Goal: Contribute content: Contribute content

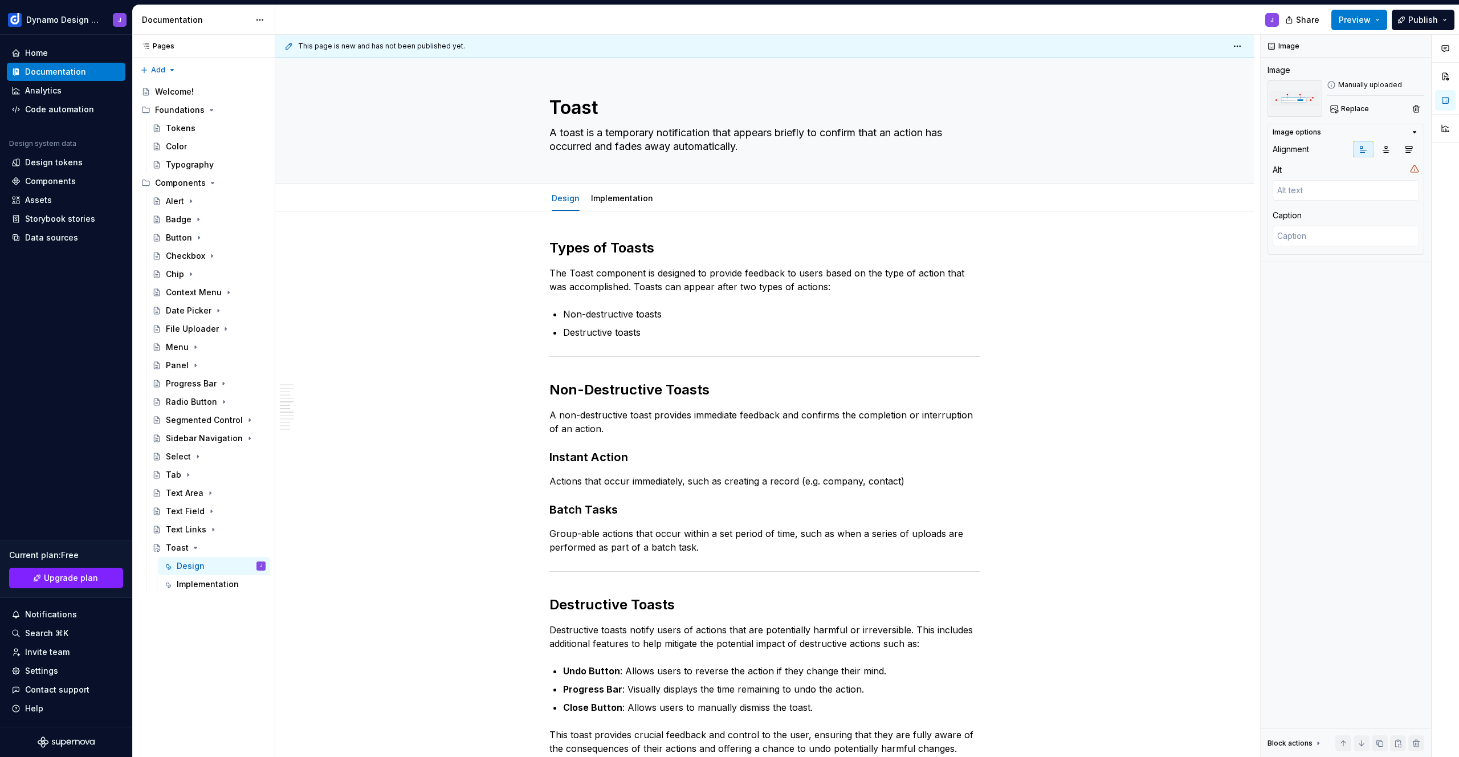
scroll to position [746, 0]
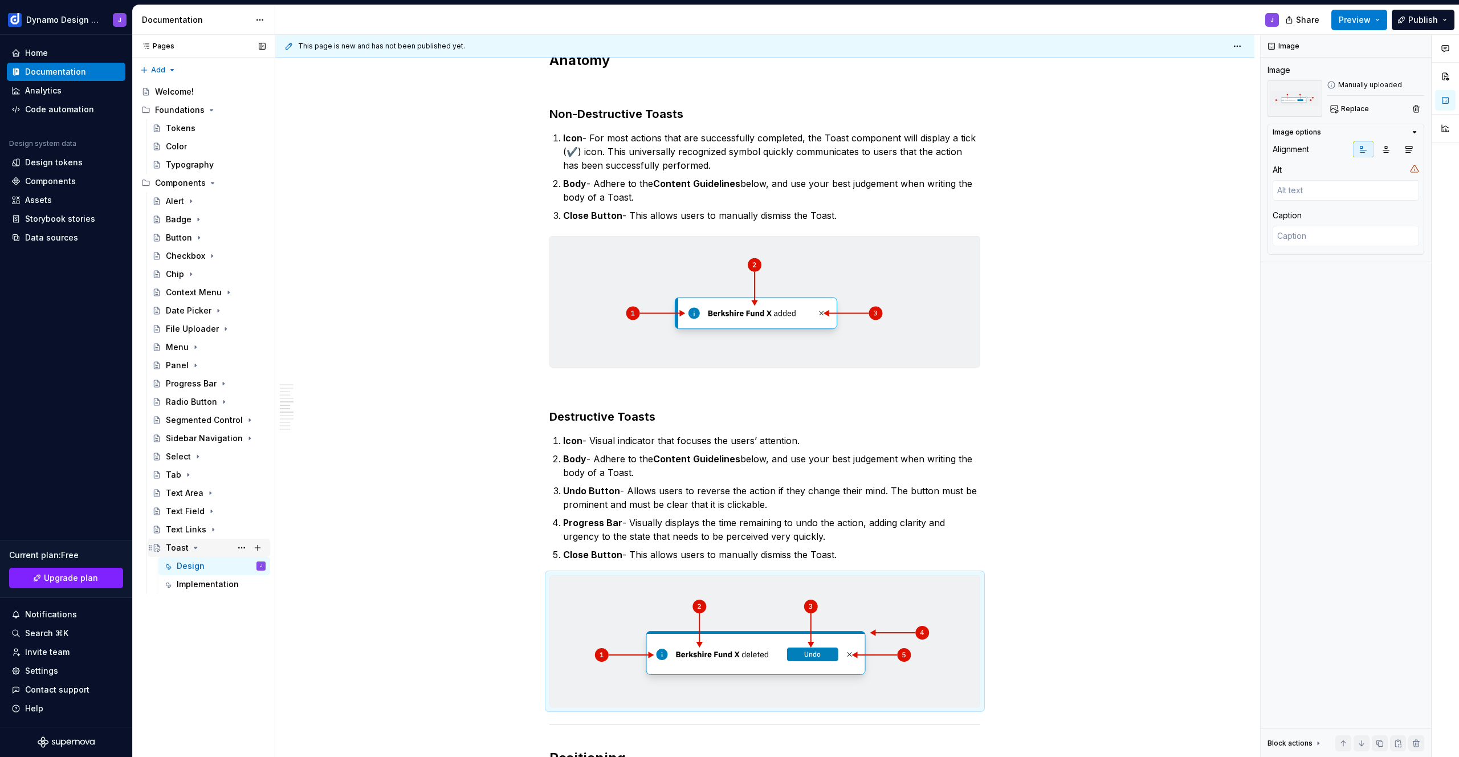
click at [195, 548] on icon "Page tree" at bounding box center [195, 547] width 9 height 9
click at [258, 180] on button "Page tree" at bounding box center [258, 183] width 16 height 16
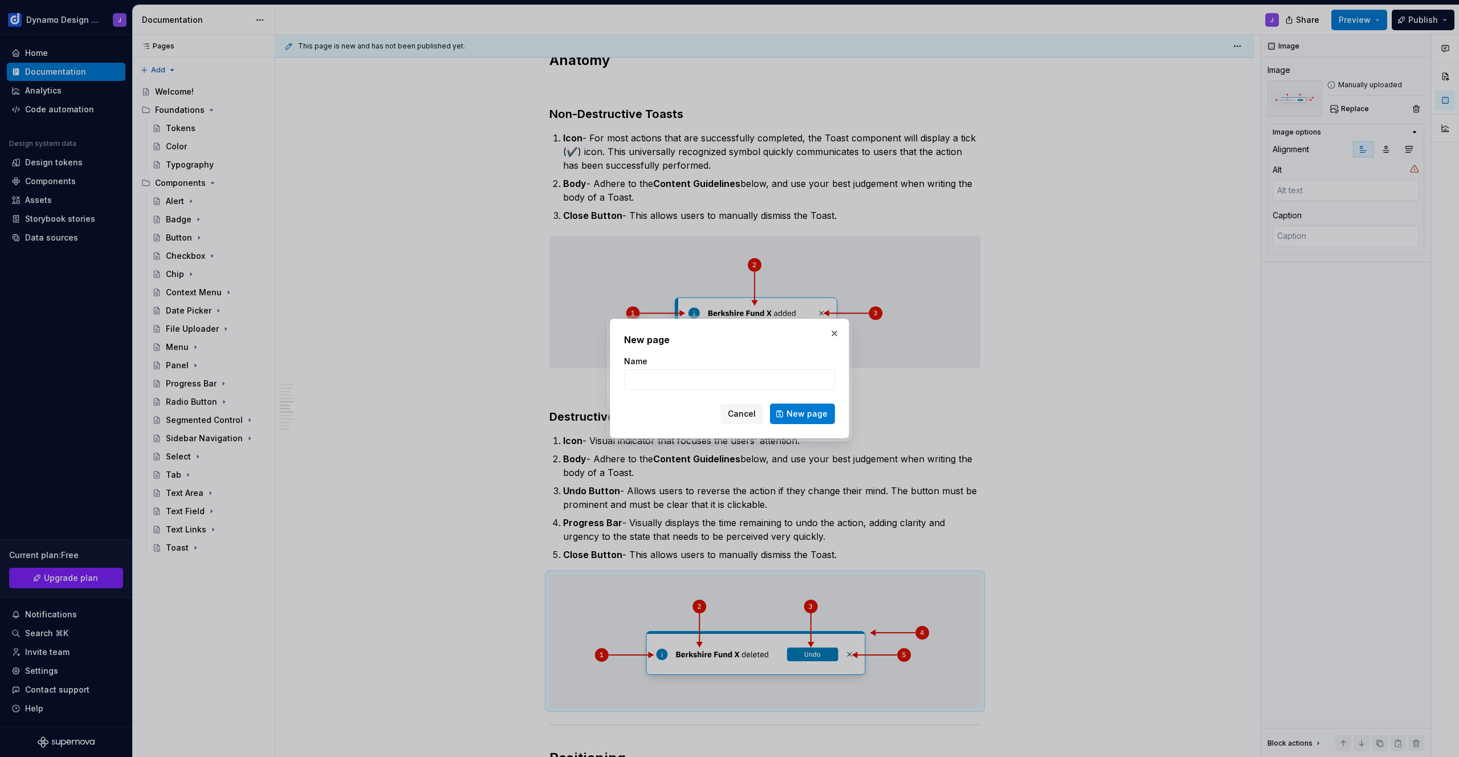
type textarea "*"
type input "Toggle Switch"
click button "New page" at bounding box center [802, 414] width 65 height 21
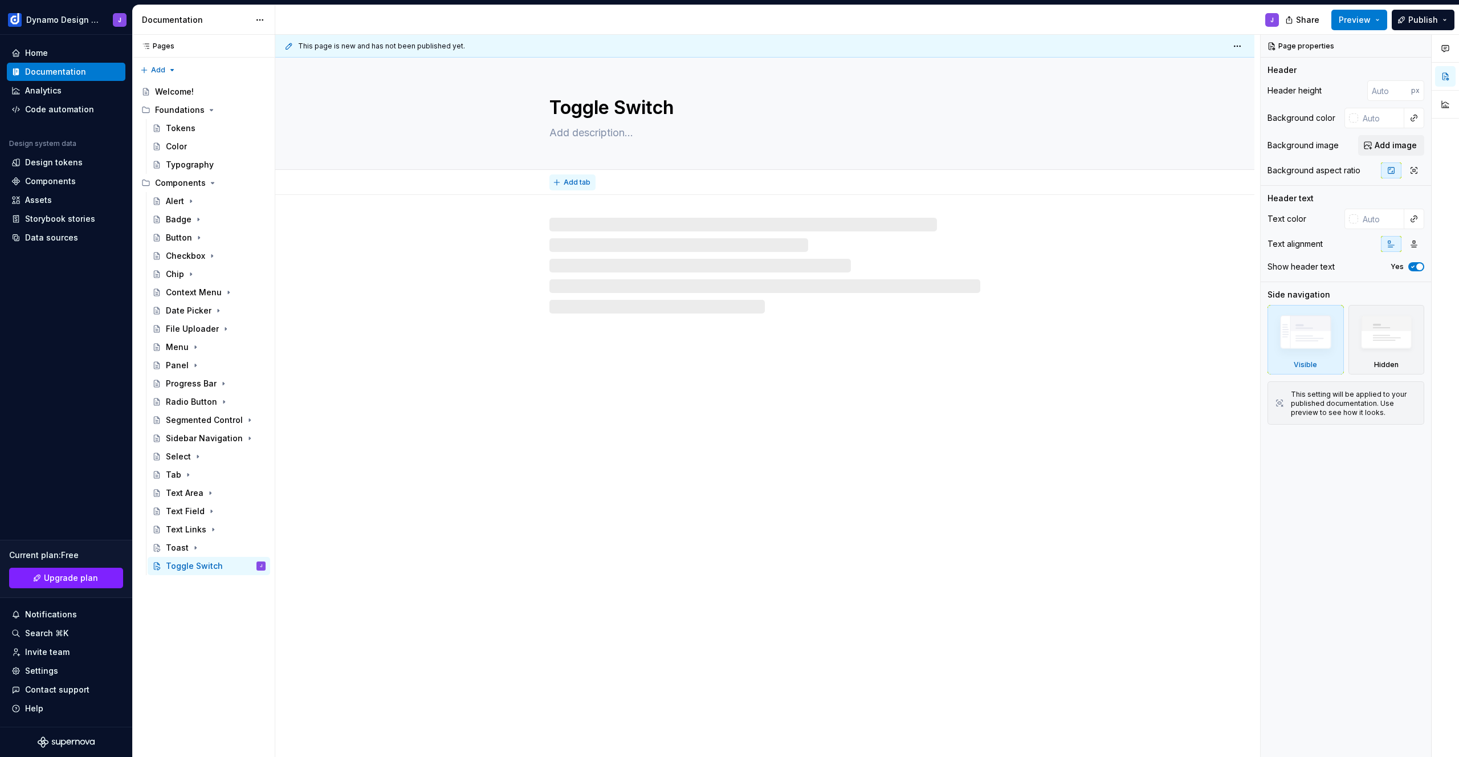
click at [575, 184] on span "Add tab" at bounding box center [577, 182] width 27 height 9
type textarea "*"
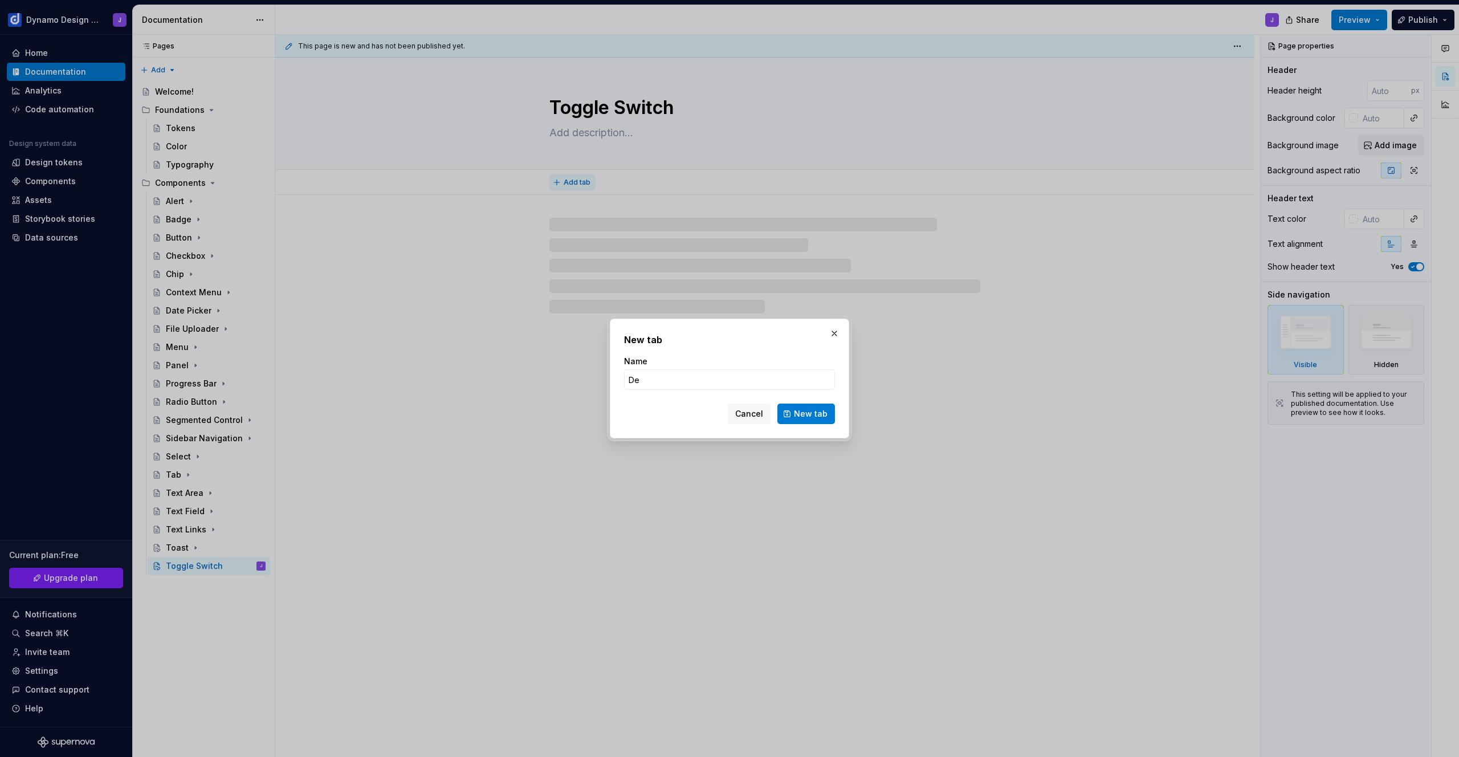
type input "Des"
type textarea "*"
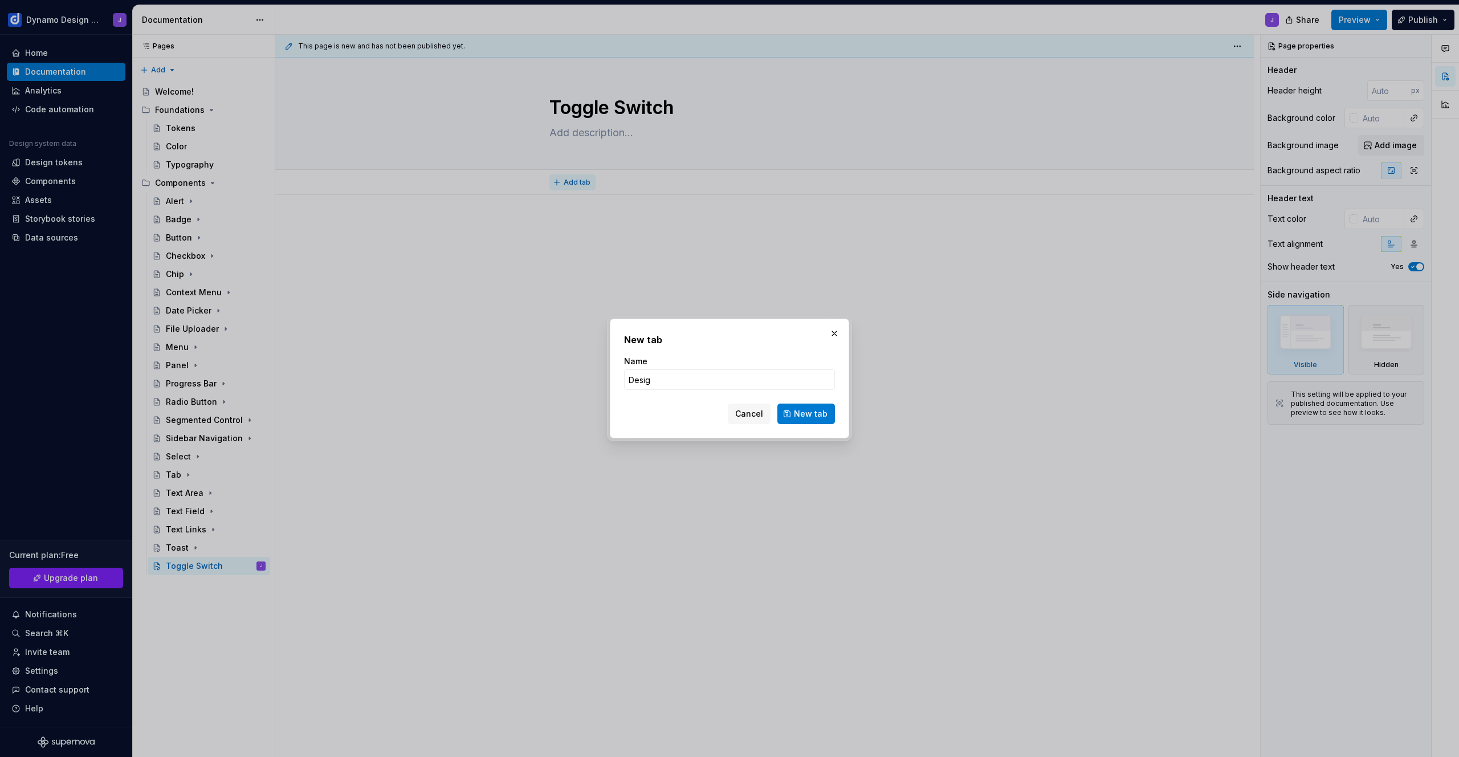
type input "Design"
click button "New tab" at bounding box center [807, 414] width 58 height 21
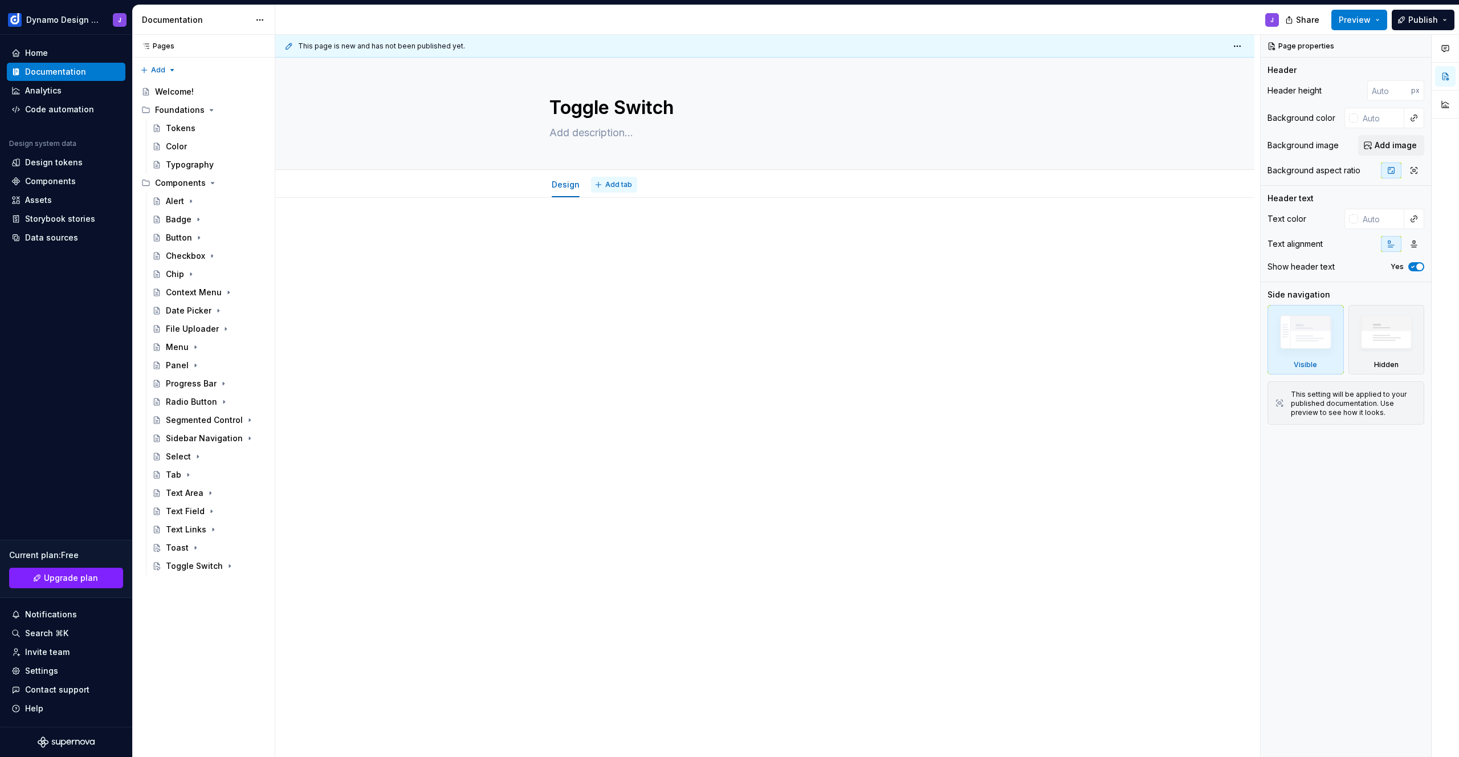
type textarea "*"
click at [621, 189] on span "Add tab" at bounding box center [618, 184] width 27 height 9
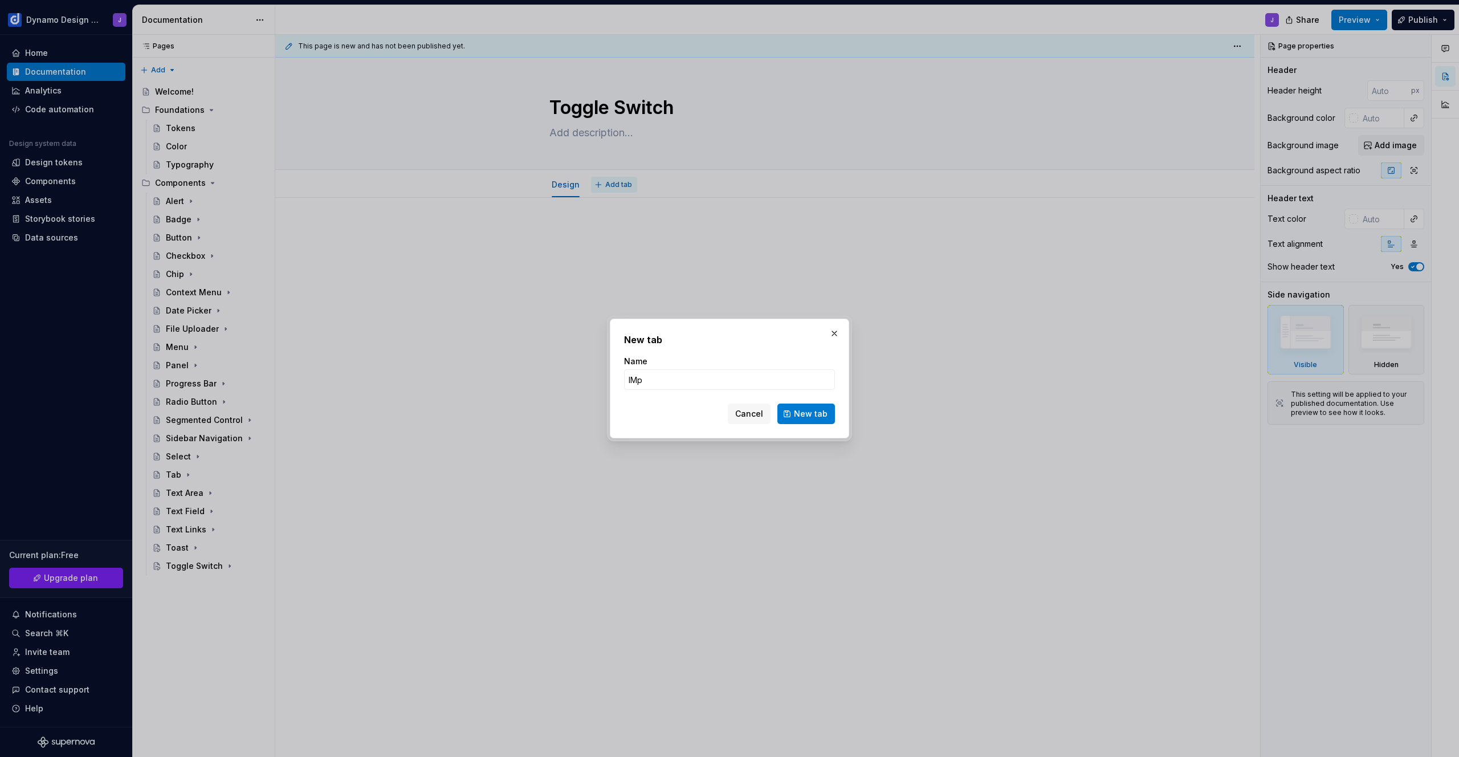
type input "IMp"
click at [682, 370] on input "IMp" at bounding box center [729, 379] width 211 height 21
type textarea "*"
type input "Implementation"
click at [802, 418] on span "New tab" at bounding box center [811, 413] width 34 height 11
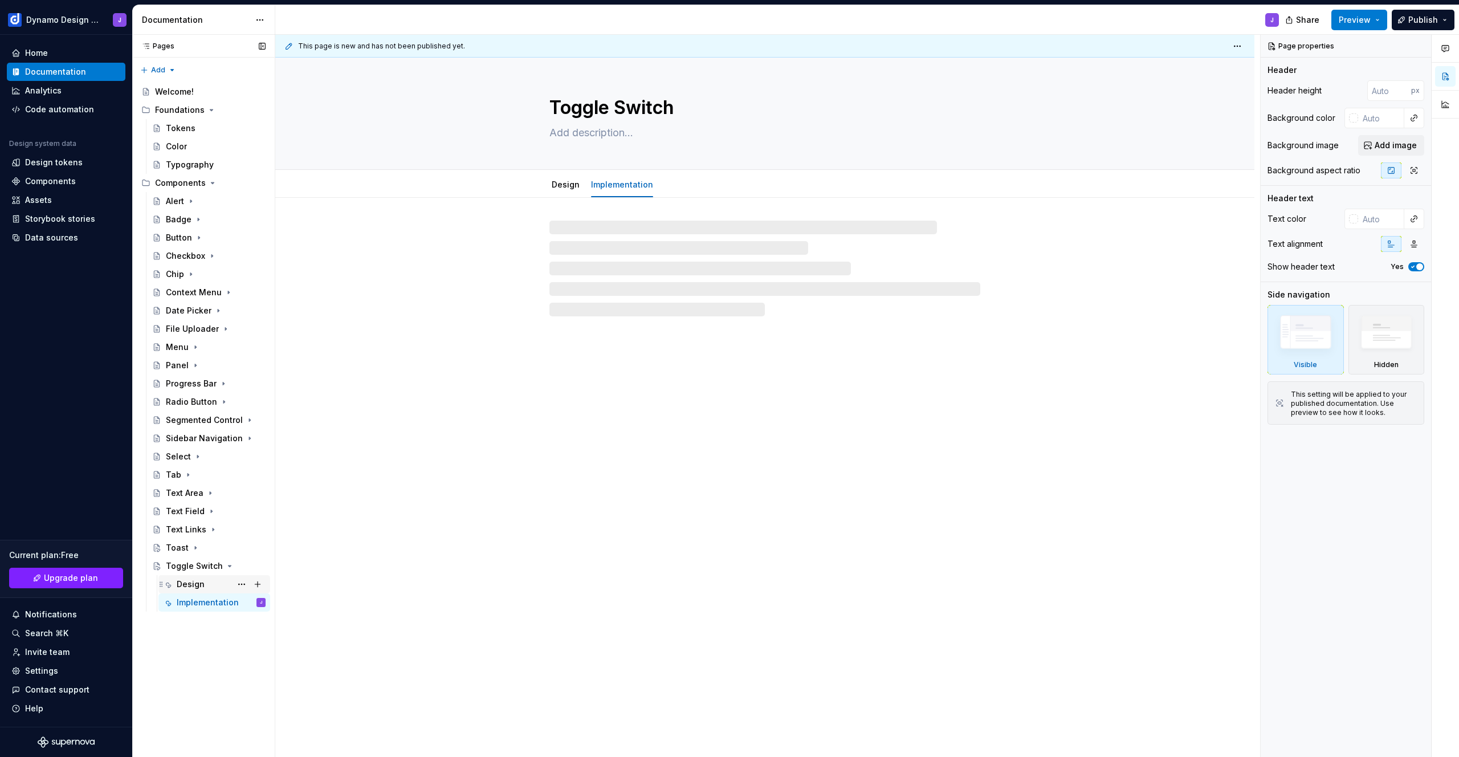
click at [207, 590] on div "Design" at bounding box center [221, 584] width 89 height 16
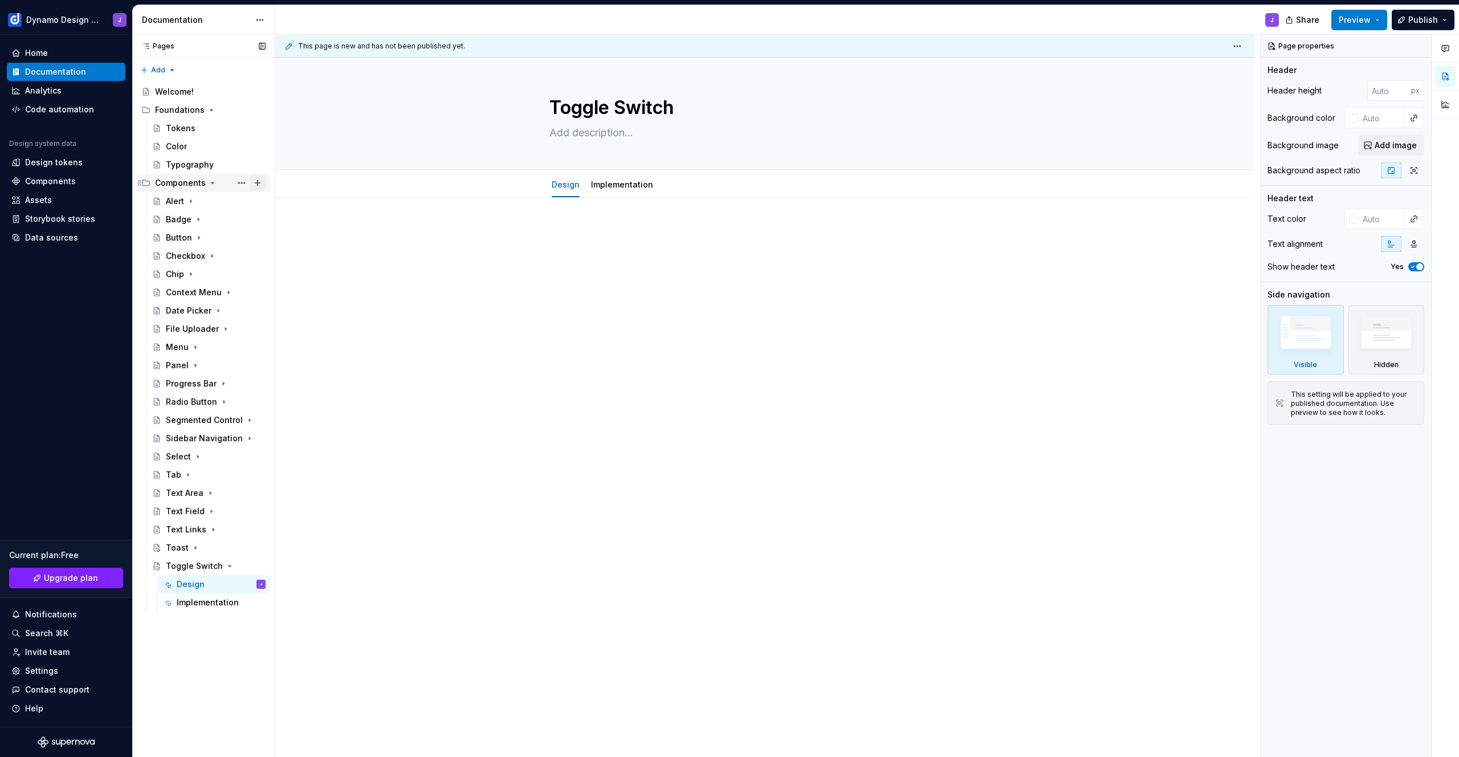
click at [261, 183] on button "Page tree" at bounding box center [258, 183] width 16 height 16
type textarea "*"
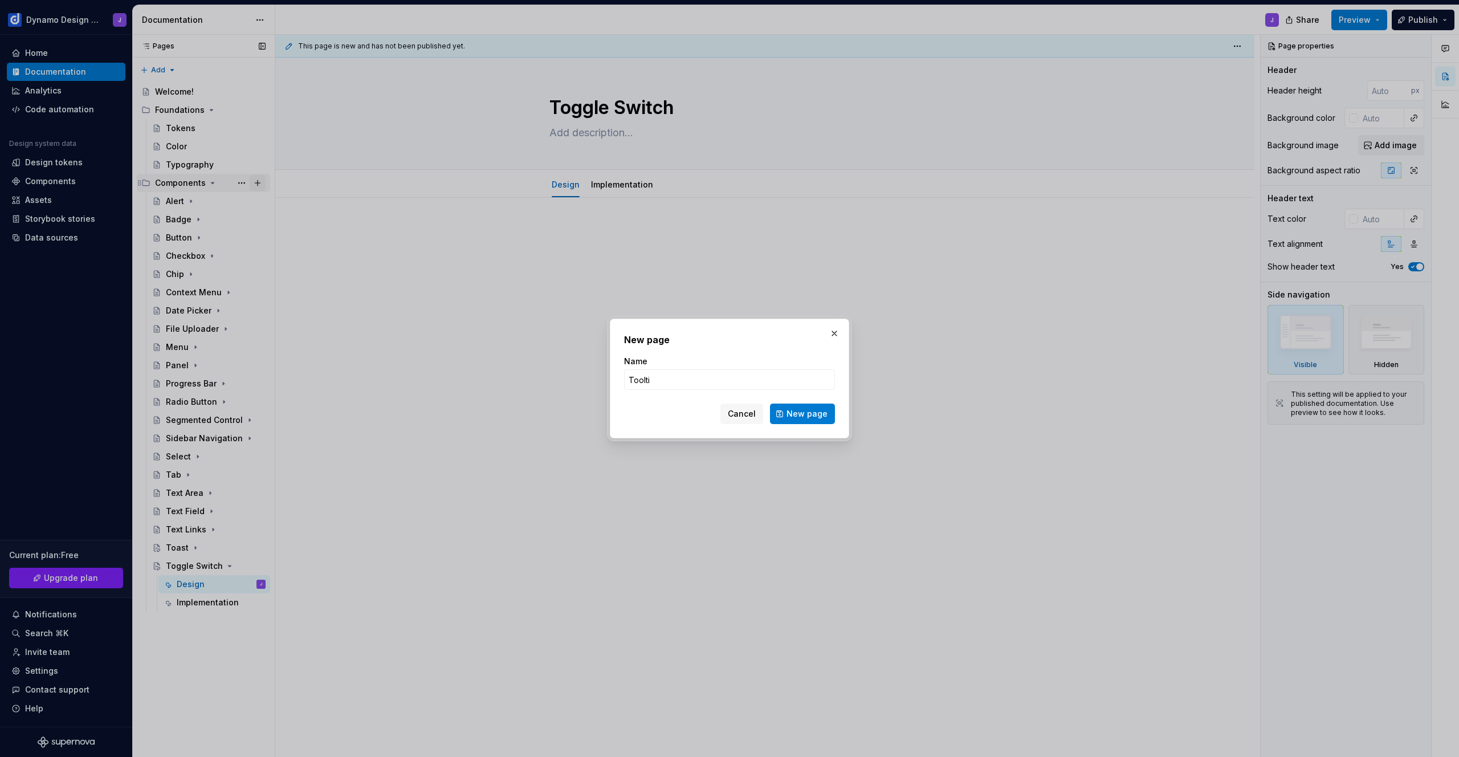
type input "Tooltip"
click button "New page" at bounding box center [802, 414] width 65 height 21
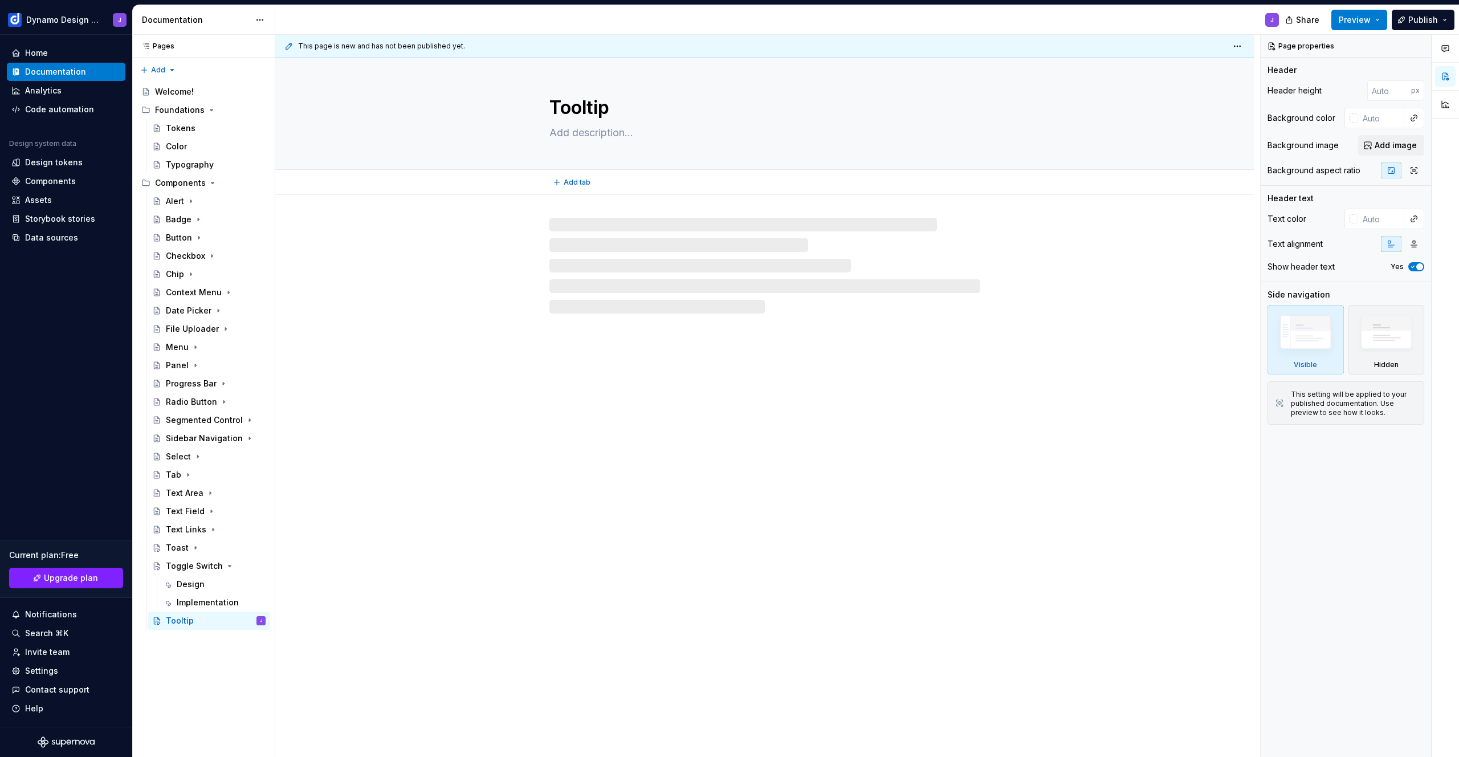
click at [573, 178] on span "Add tab" at bounding box center [577, 182] width 27 height 9
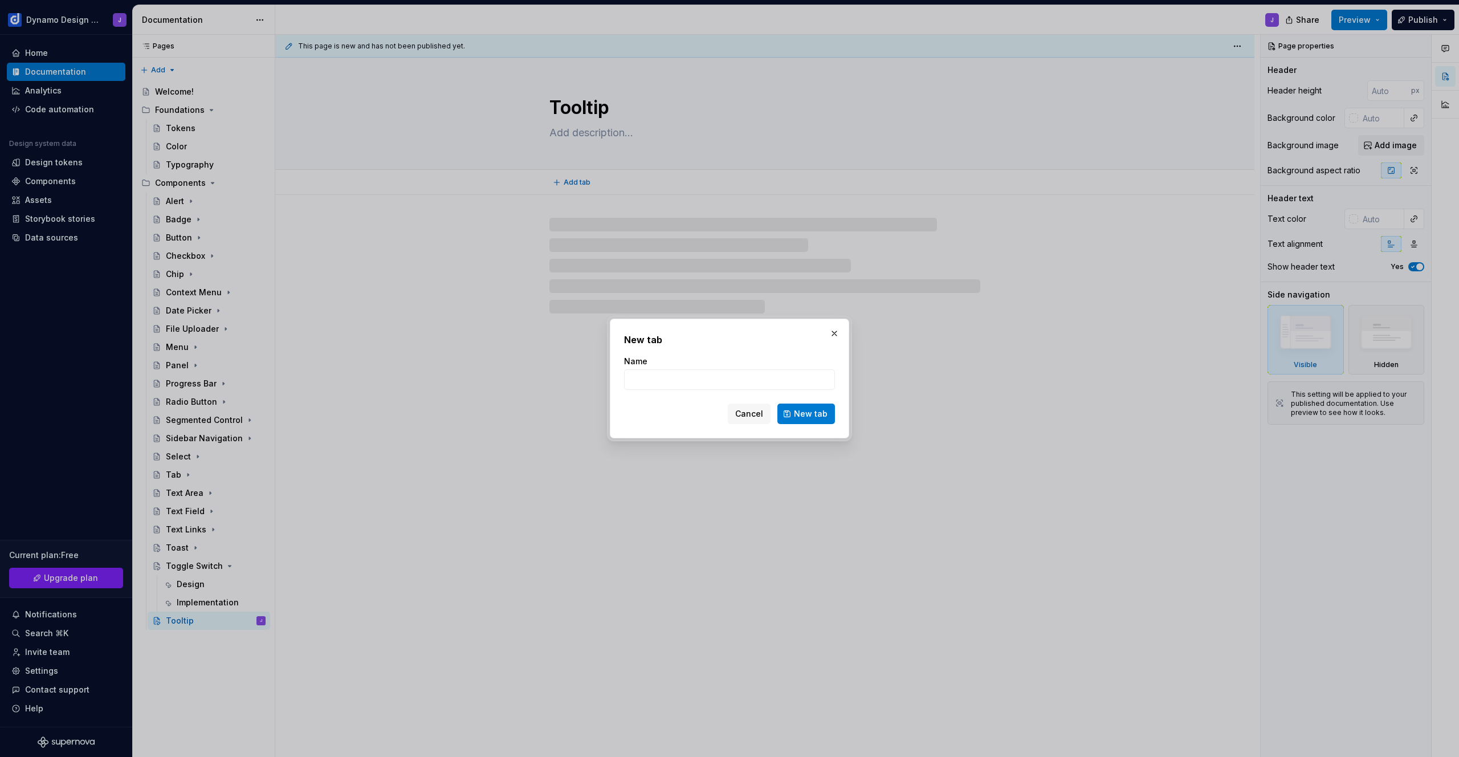
type textarea "*"
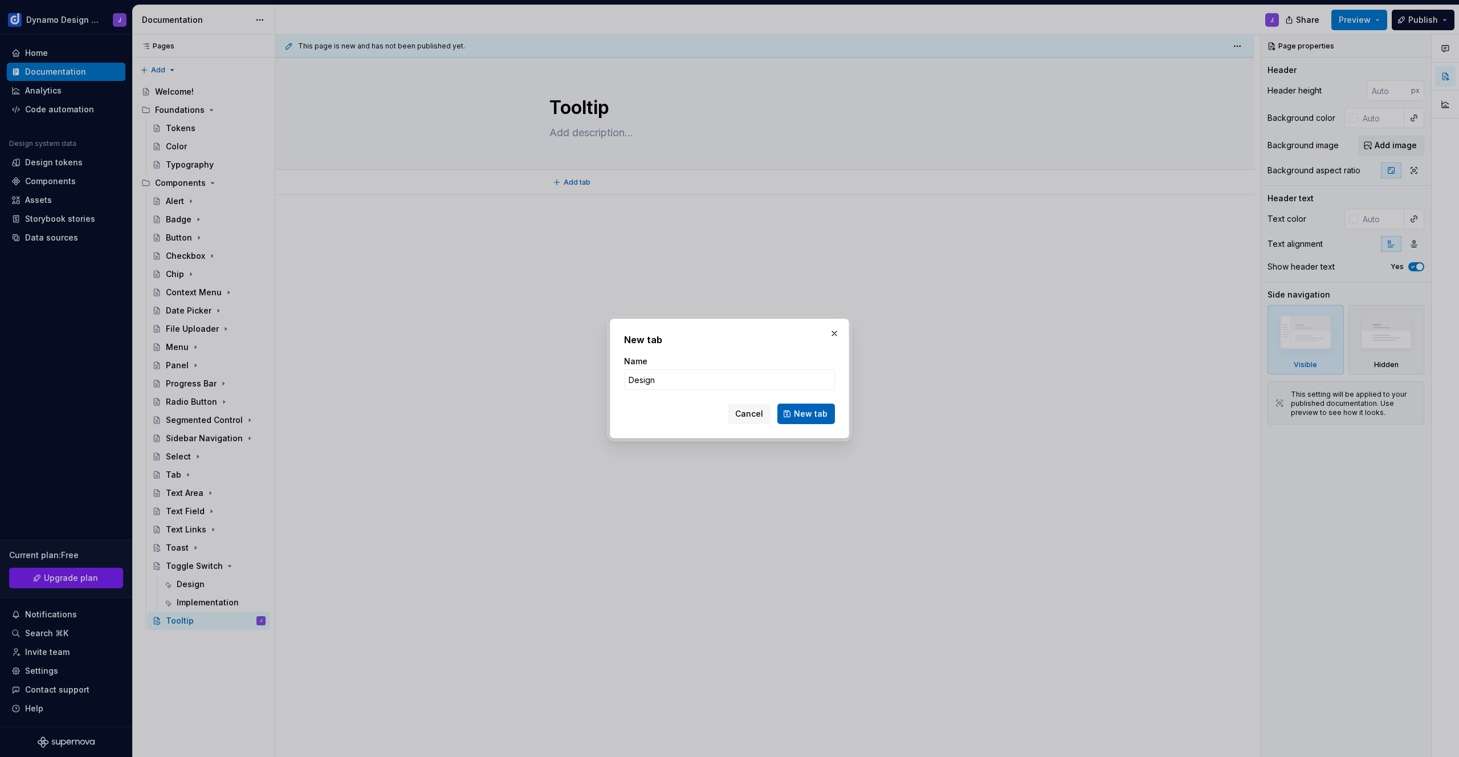
type input "Design"
click at [815, 422] on button "New tab" at bounding box center [807, 414] width 58 height 21
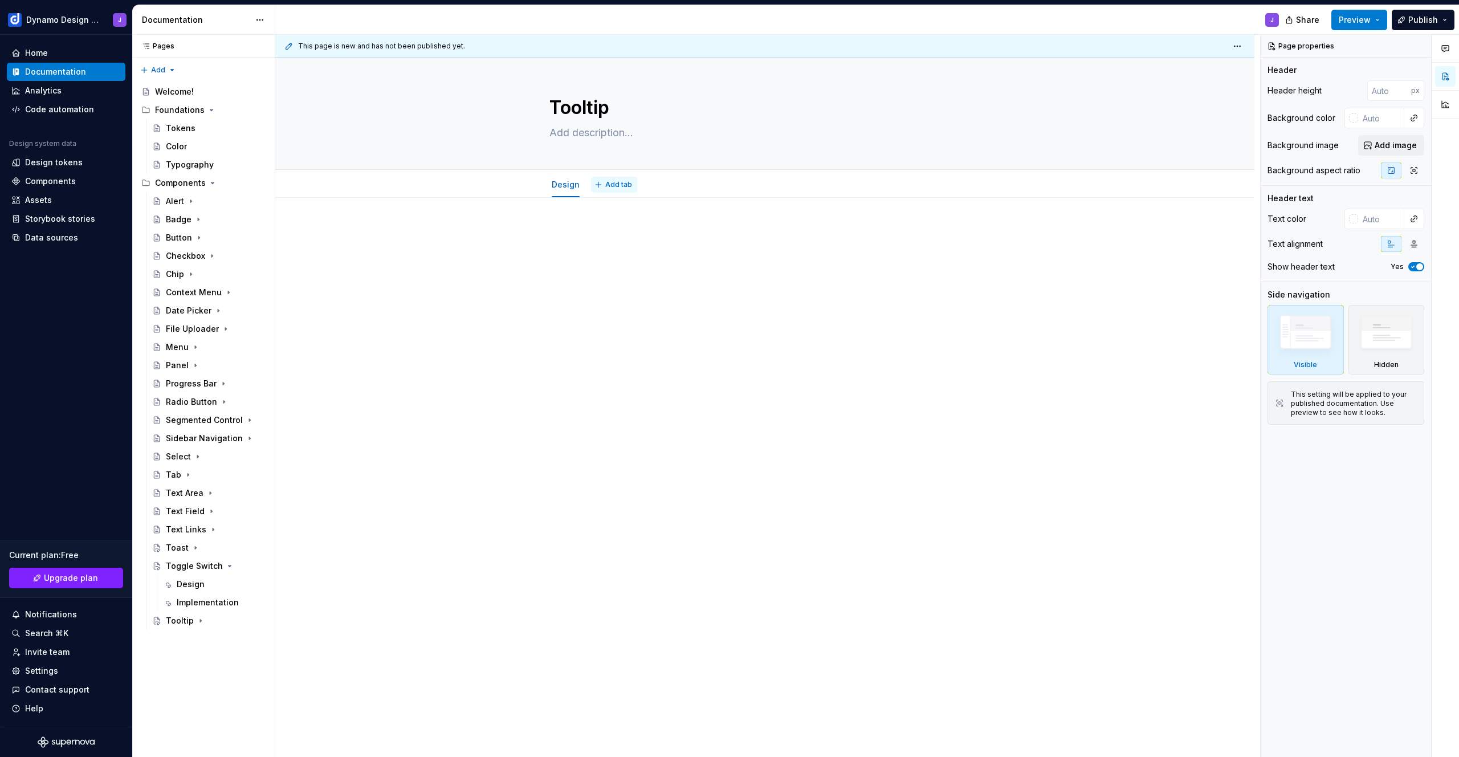
click at [619, 183] on span "Add tab" at bounding box center [618, 184] width 27 height 9
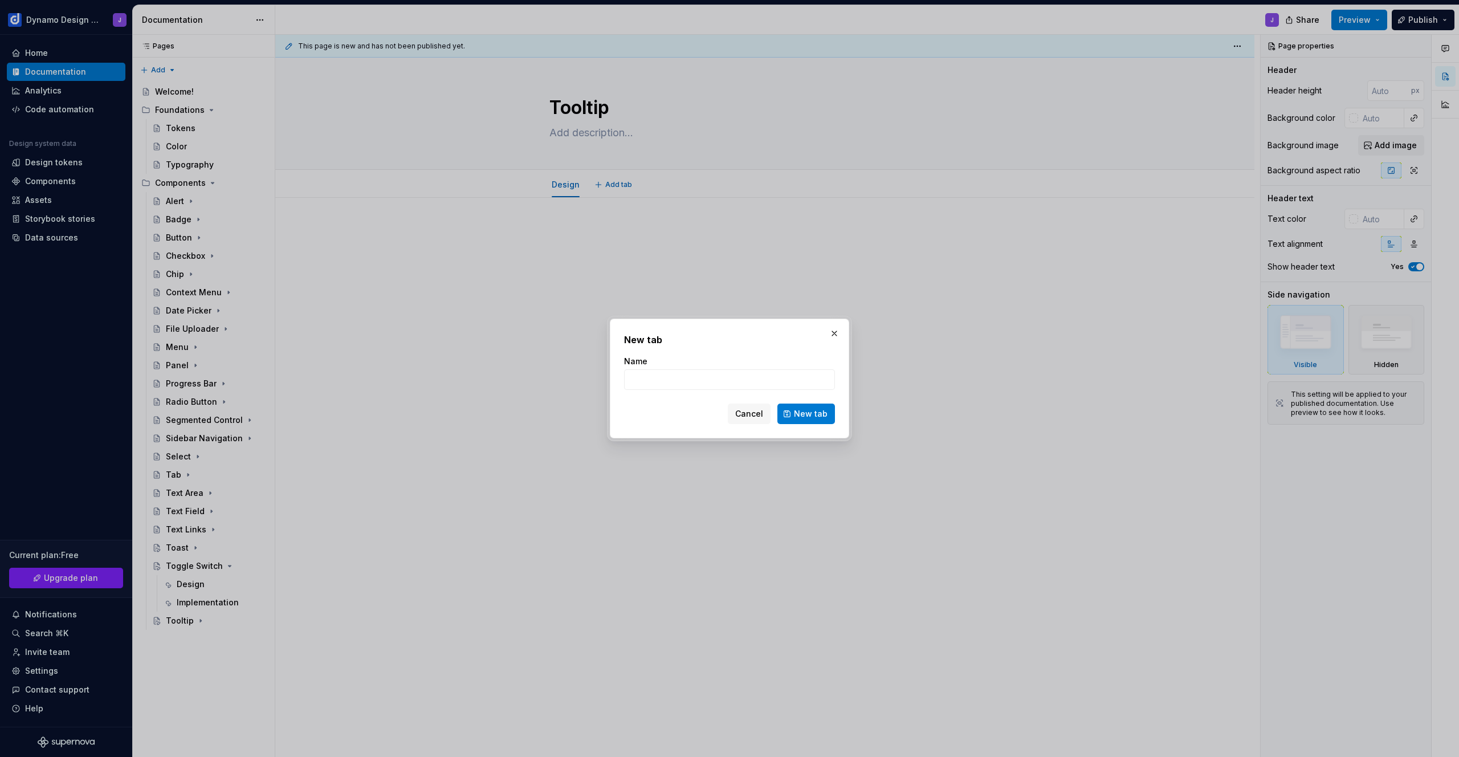
type textarea "*"
type input "Im"
type textarea "*"
type input "Implementation"
click at [823, 410] on span "New tab" at bounding box center [811, 413] width 34 height 11
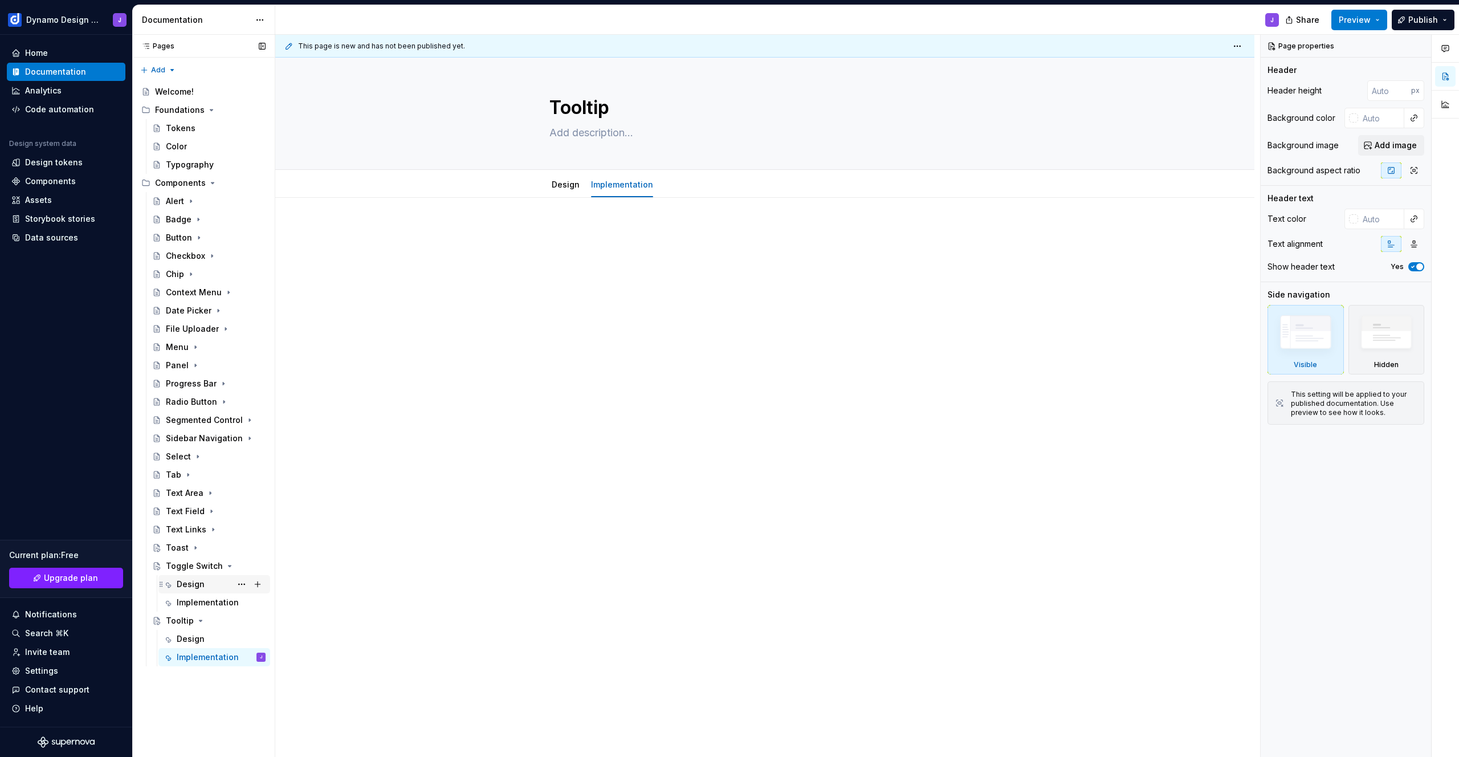
click at [198, 580] on div "Design" at bounding box center [191, 584] width 28 height 11
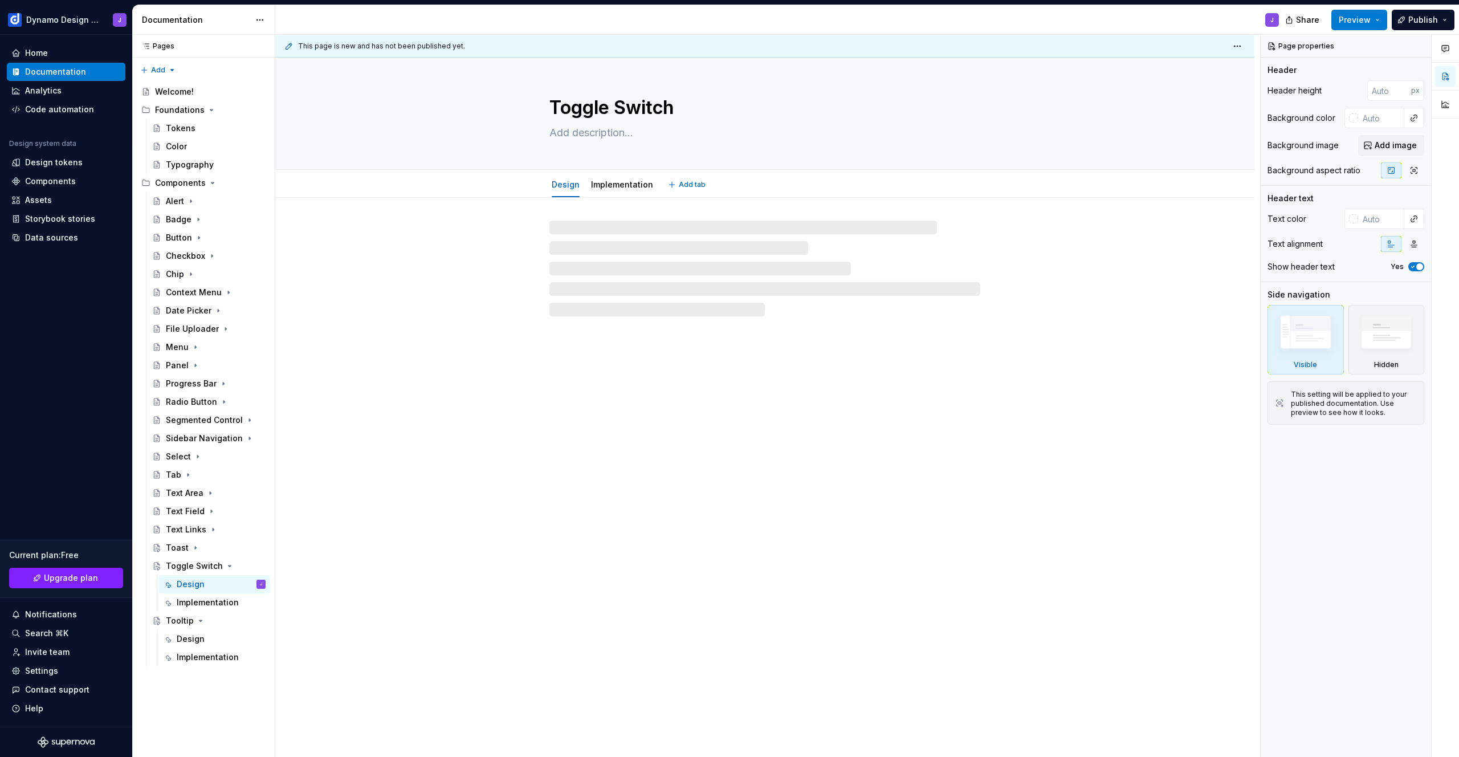
click at [598, 129] on textarea at bounding box center [762, 133] width 431 height 18
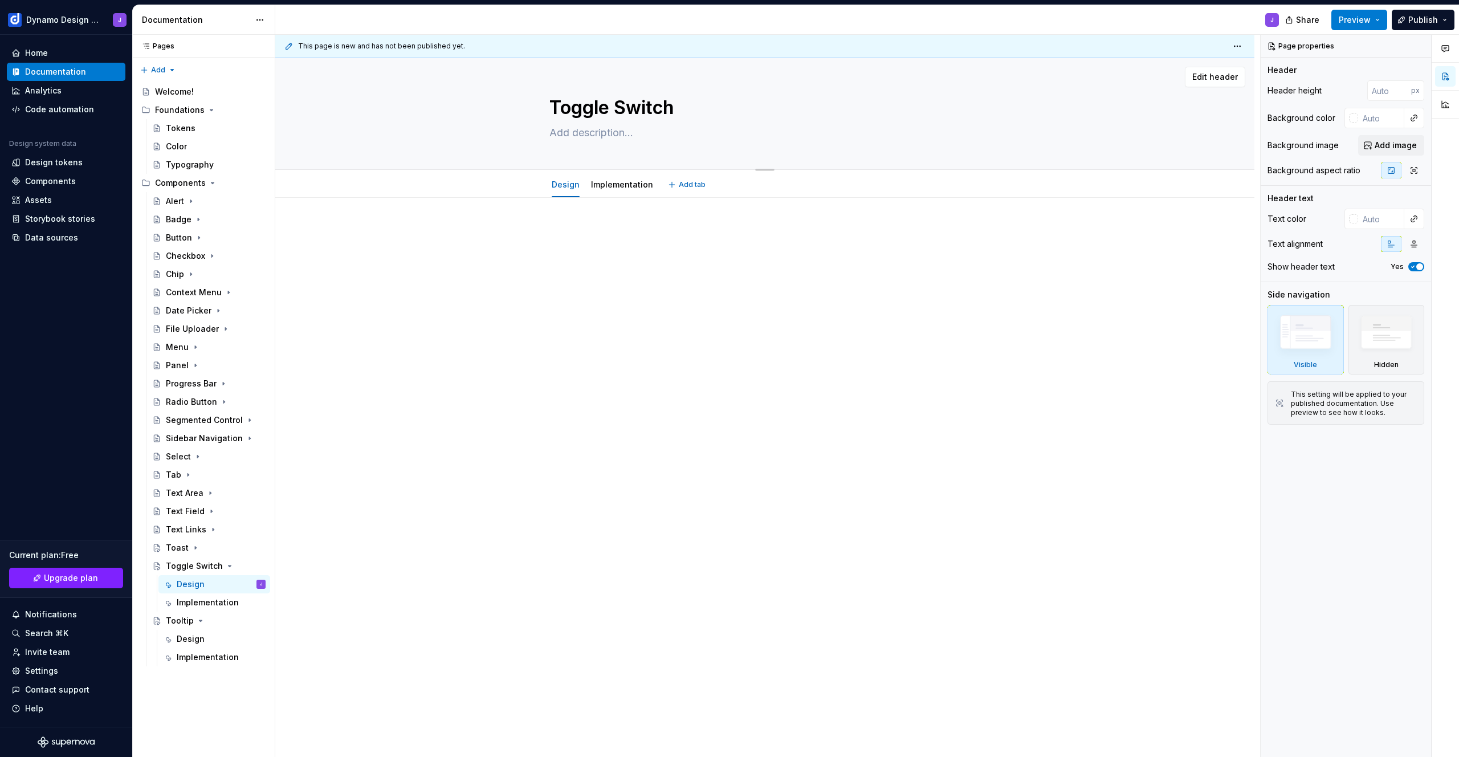
click at [599, 133] on textarea at bounding box center [762, 133] width 431 height 18
paste textarea "A toggle switch lets users turn a setting or feature on and off with a single a…"
type textarea "*"
type textarea "A toggle switch lets users turn a setting or feature on and off with a single a…"
type textarea "*"
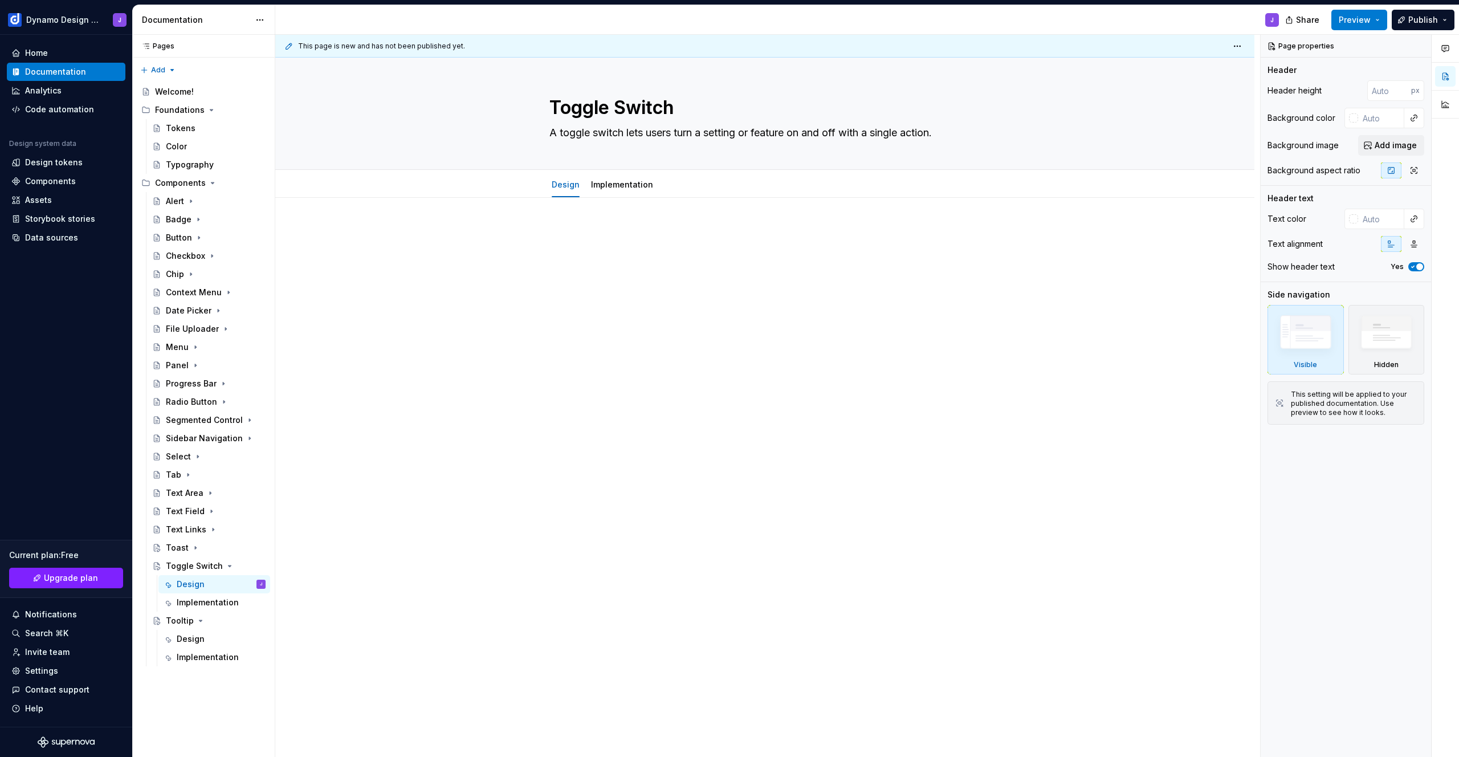
type textarea "A toggle switch lets users turn a setting or feature on and off with a single a…"
click at [198, 633] on div "Design" at bounding box center [221, 639] width 89 height 16
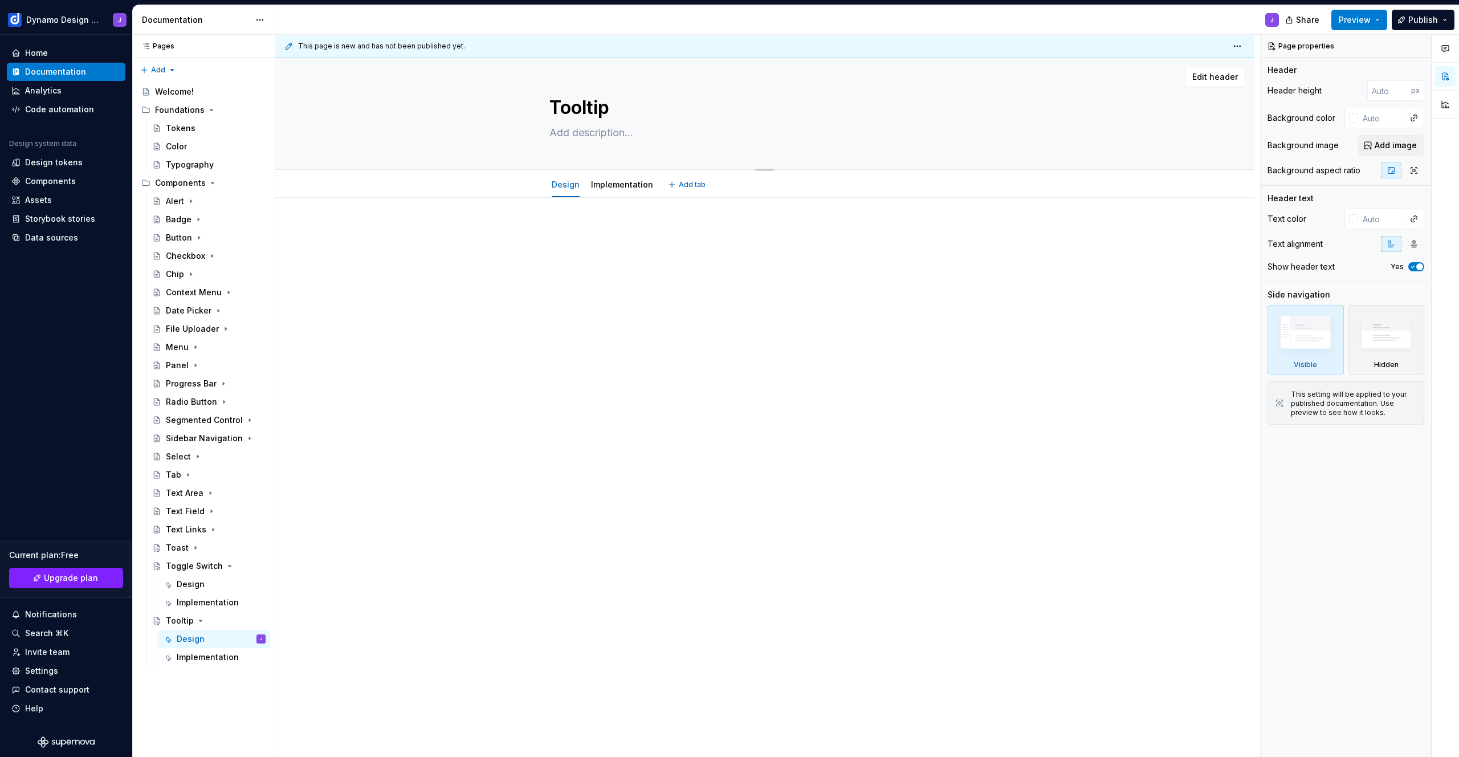
click at [597, 133] on textarea at bounding box center [762, 133] width 431 height 18
paste textarea "A tooltip displays brief contextual information when a user hovers over or focu…"
type textarea "*"
type textarea "A tooltip displays brief contextual information when a user hovers over or focu…"
type textarea "*"
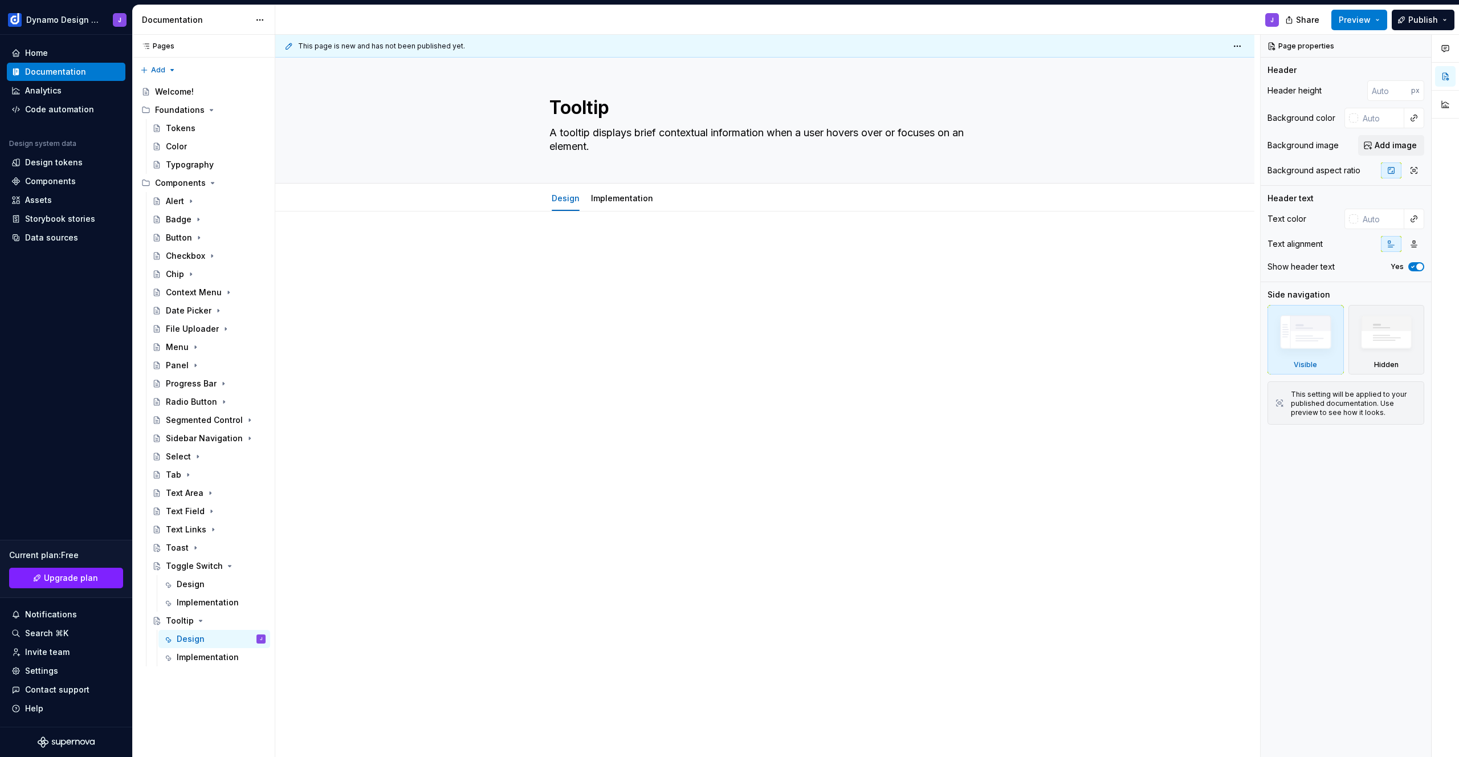
type textarea "A tooltip displays brief contextual information when a user hovers over or focu…"
click at [437, 325] on div at bounding box center [764, 367] width 979 height 311
click at [226, 563] on icon "Page tree" at bounding box center [226, 566] width 9 height 9
click at [200, 584] on icon "Page tree" at bounding box center [201, 584] width 3 height 1
click at [259, 182] on button "Page tree" at bounding box center [258, 183] width 16 height 16
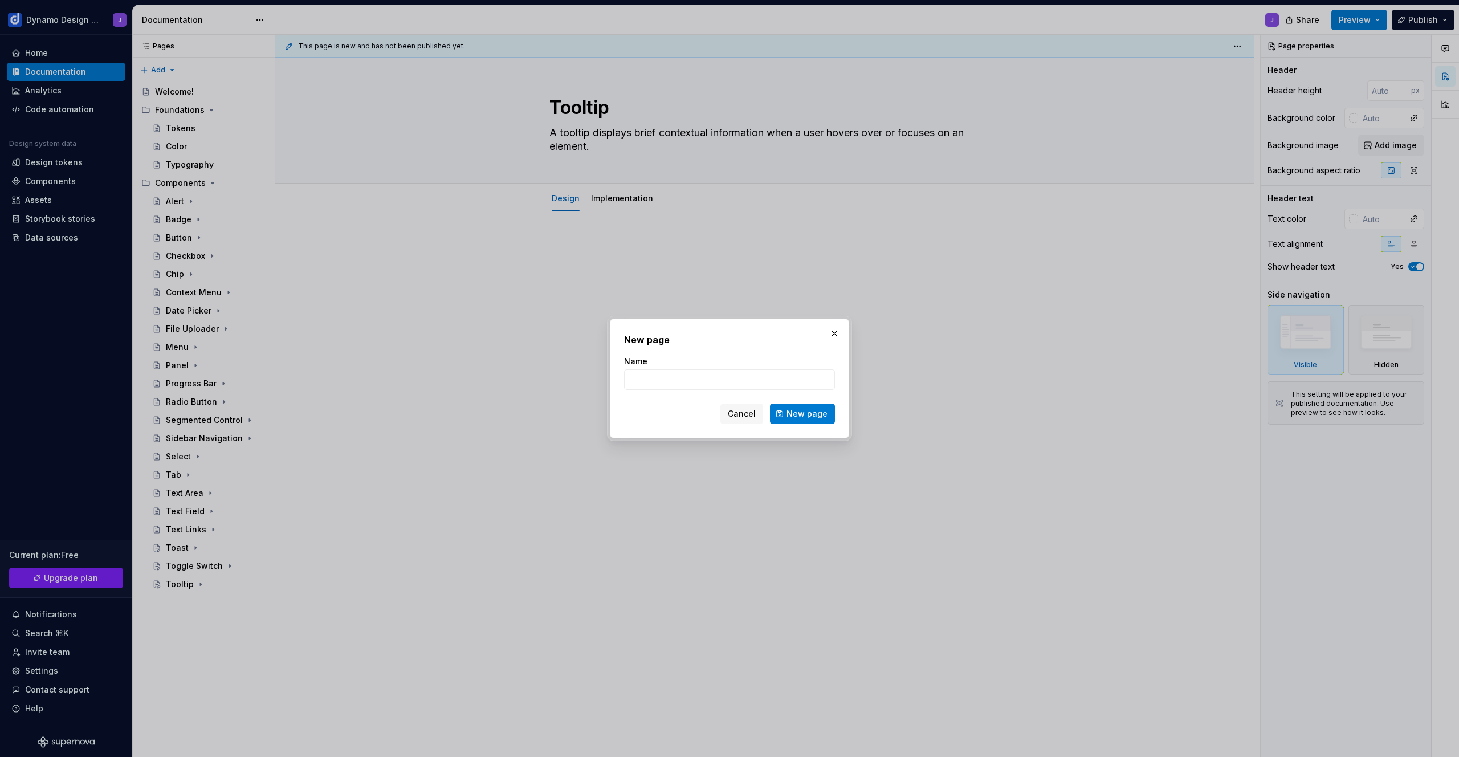
type textarea "*"
type input "Stepper"
click button "New page" at bounding box center [802, 414] width 65 height 21
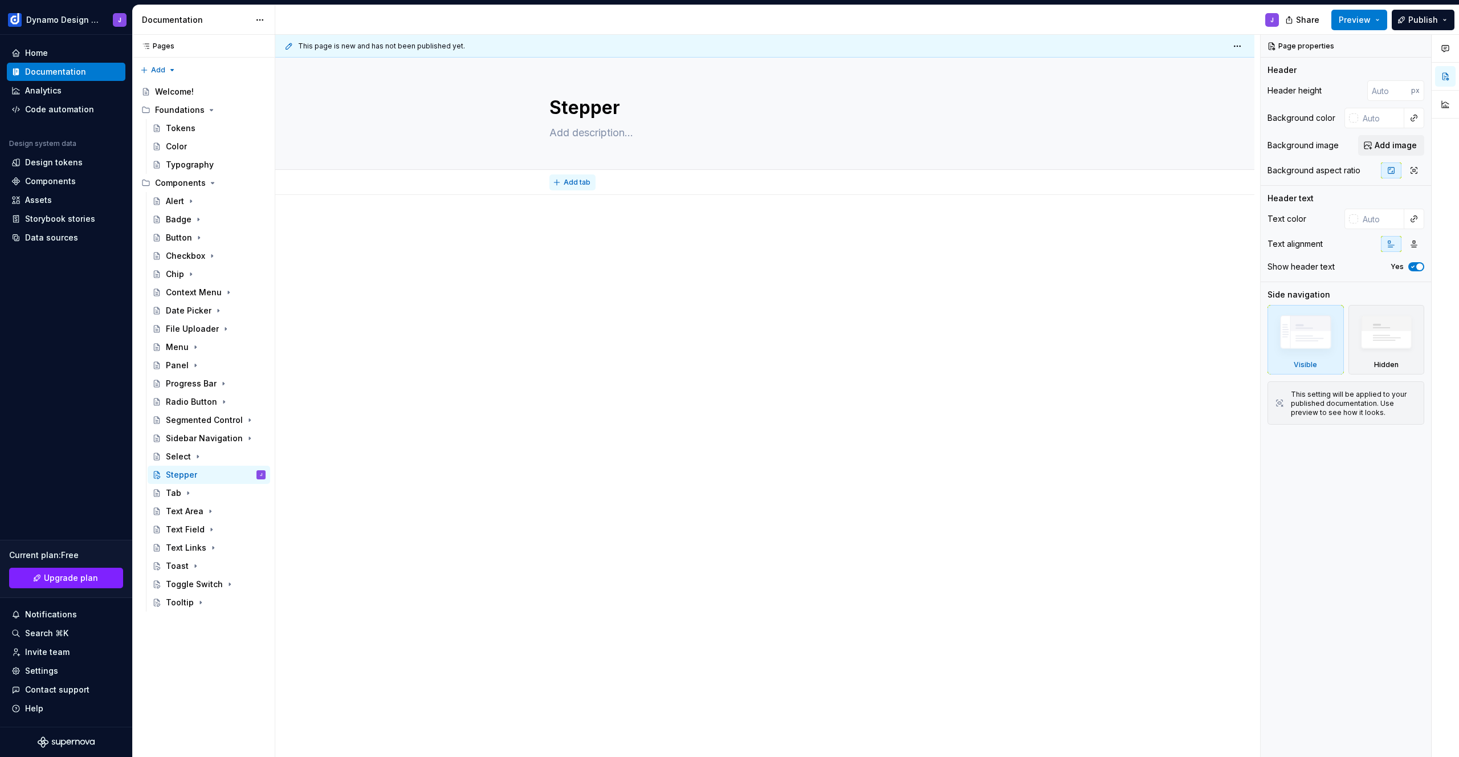
type textarea "*"
click at [580, 181] on span "Add tab" at bounding box center [577, 182] width 27 height 9
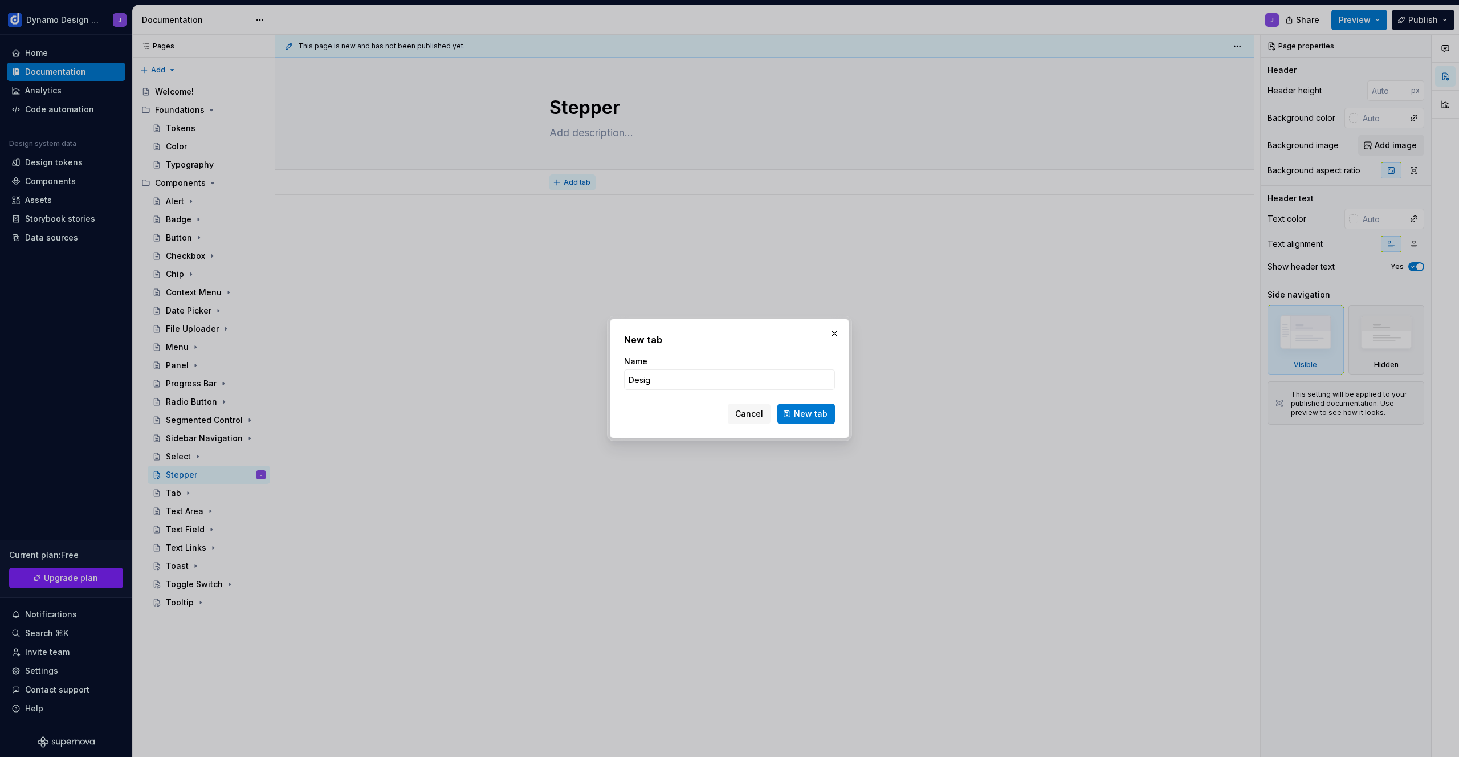
type input "Design"
click at [806, 411] on span "New tab" at bounding box center [811, 413] width 34 height 11
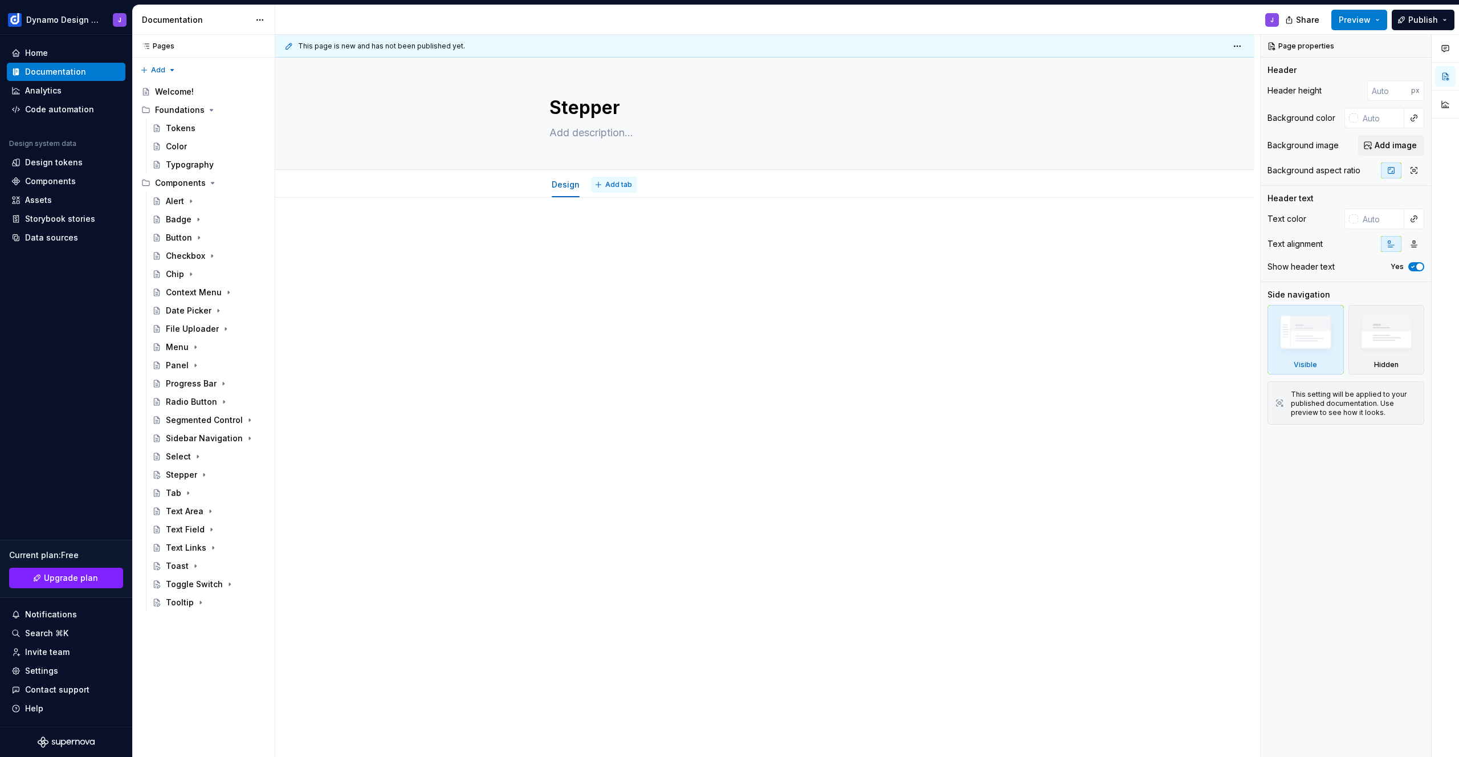
click at [618, 186] on span "Add tab" at bounding box center [618, 184] width 27 height 9
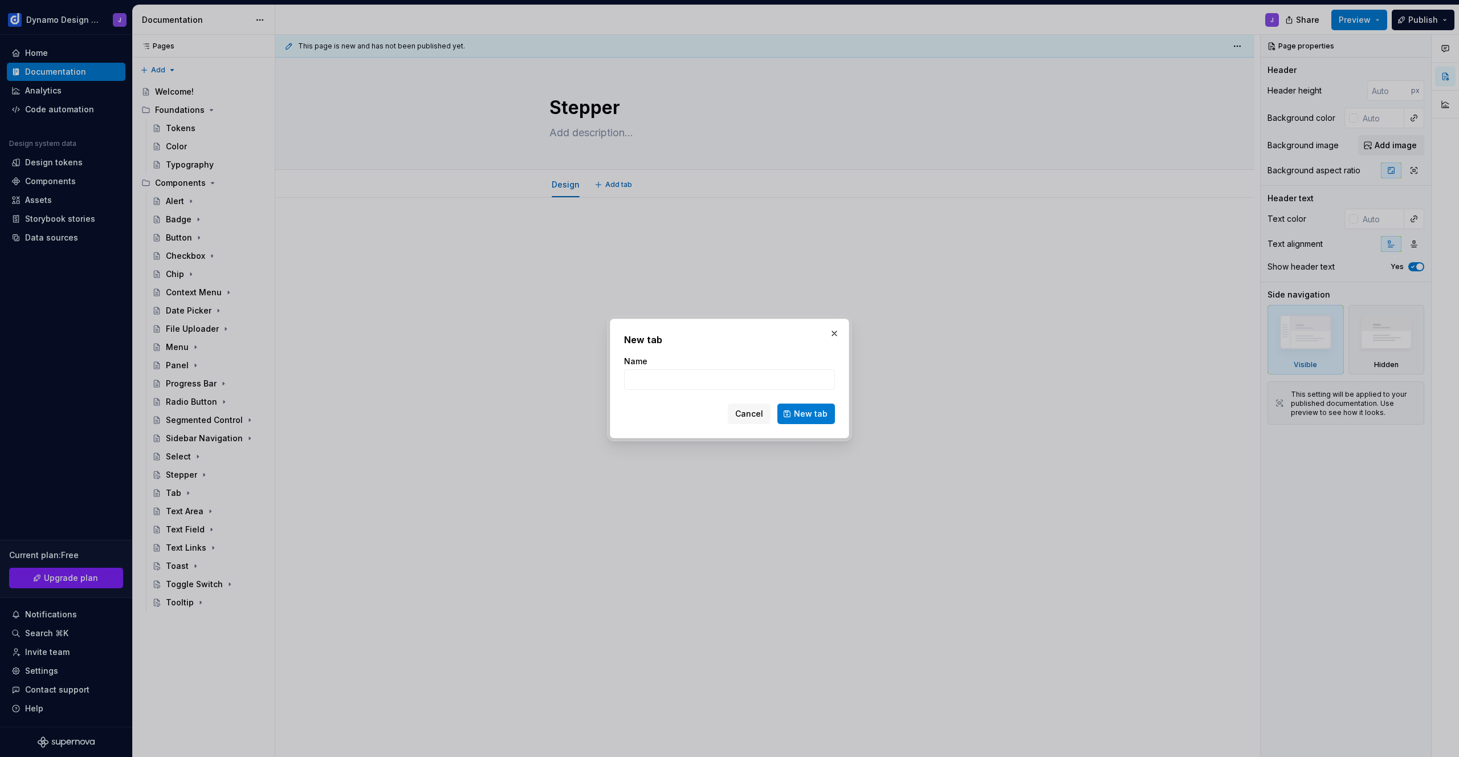
type textarea "*"
type input "Im"
type textarea "*"
type input "Implementation"
click at [820, 417] on span "New tab" at bounding box center [811, 413] width 34 height 11
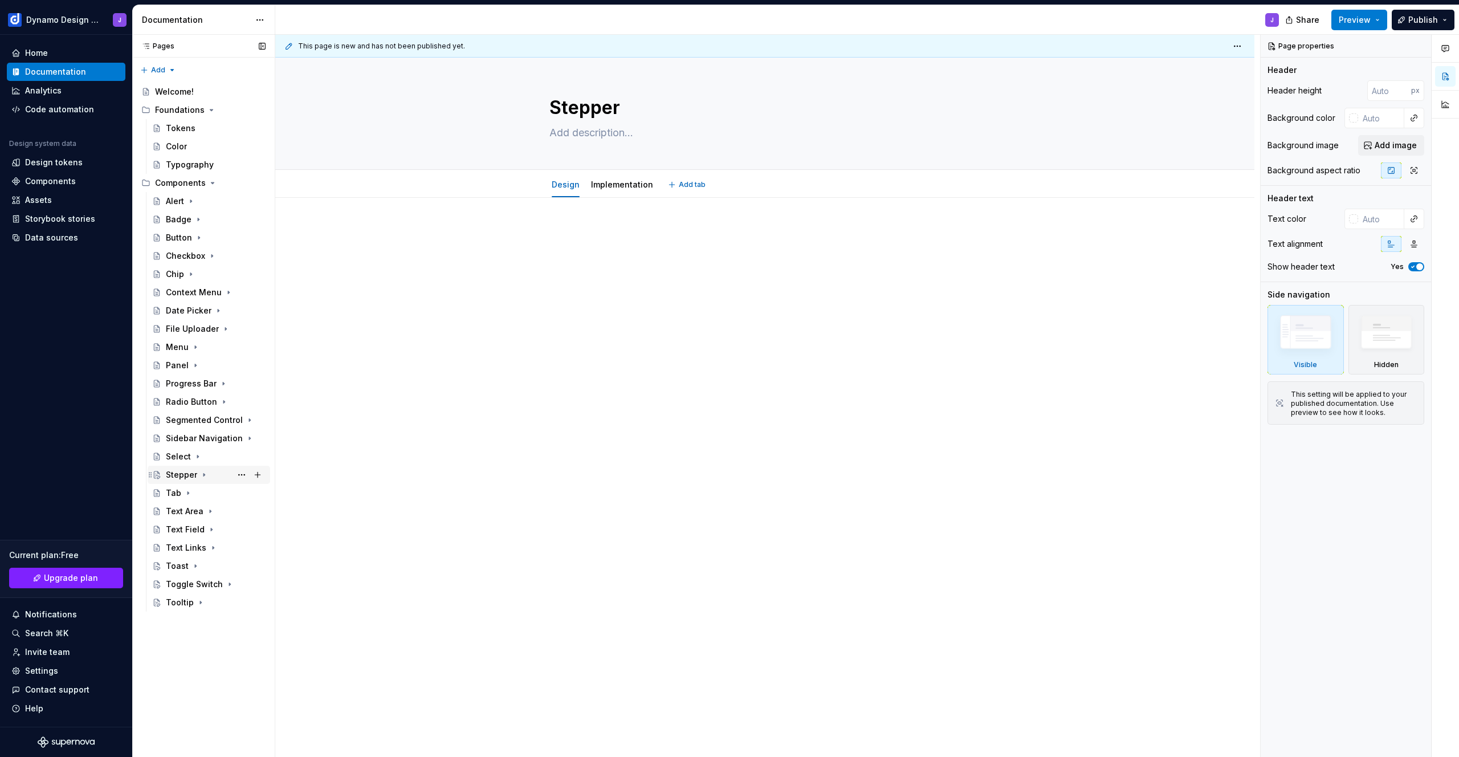
click at [186, 475] on div "Stepper" at bounding box center [181, 474] width 31 height 11
click at [259, 184] on button "Page tree" at bounding box center [258, 183] width 16 height 16
type textarea "*"
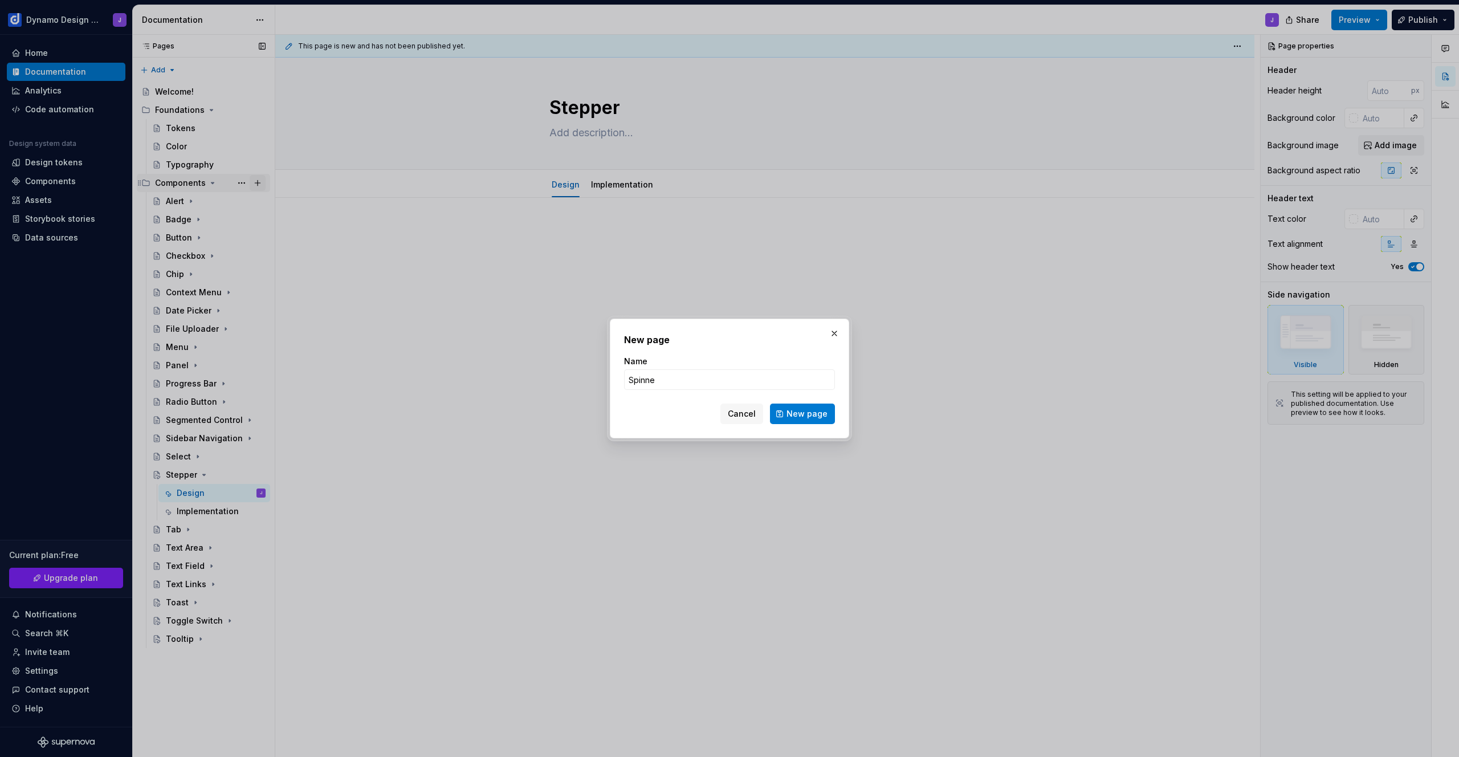
type input "Spinner"
click at [815, 420] on button "New page" at bounding box center [802, 414] width 65 height 21
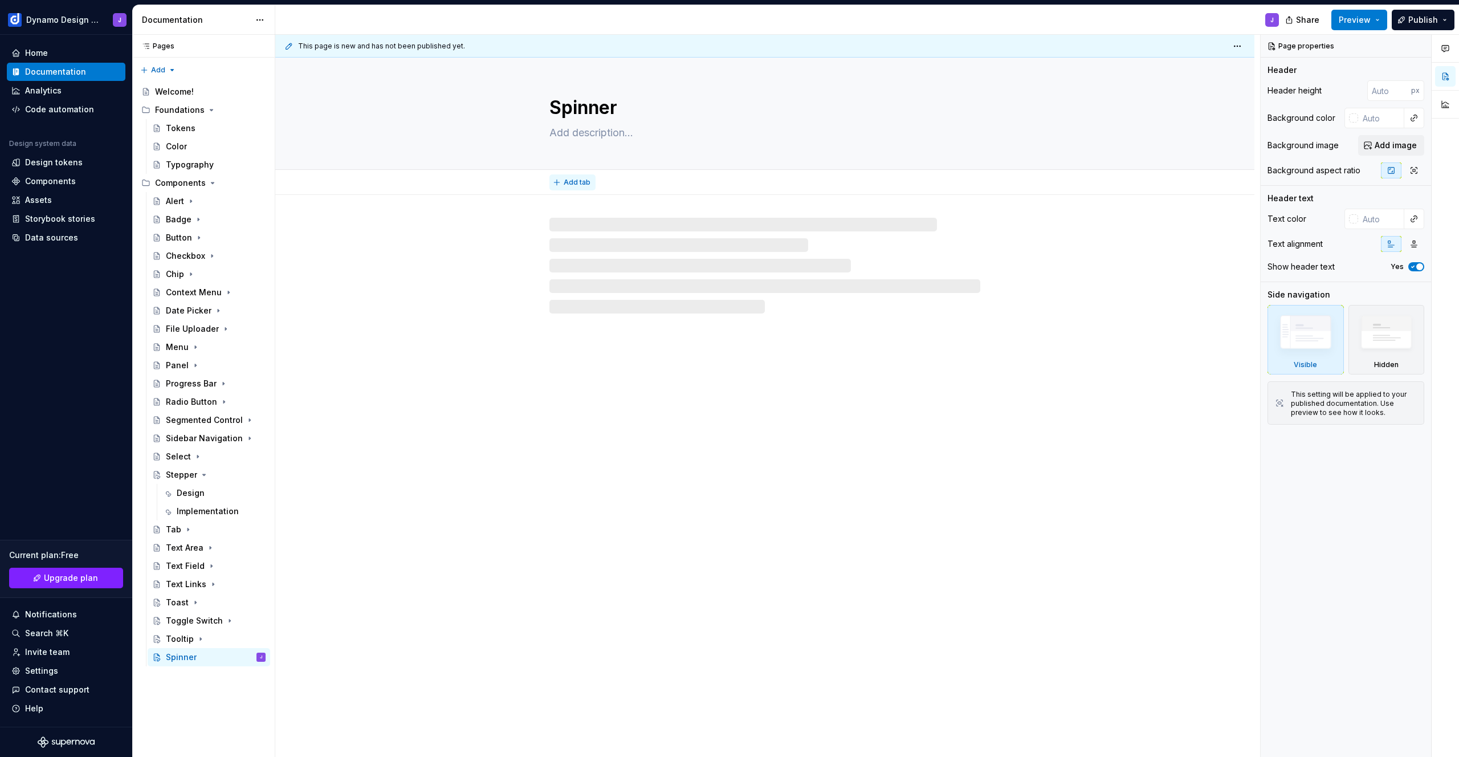
click at [585, 181] on span "Add tab" at bounding box center [577, 182] width 27 height 9
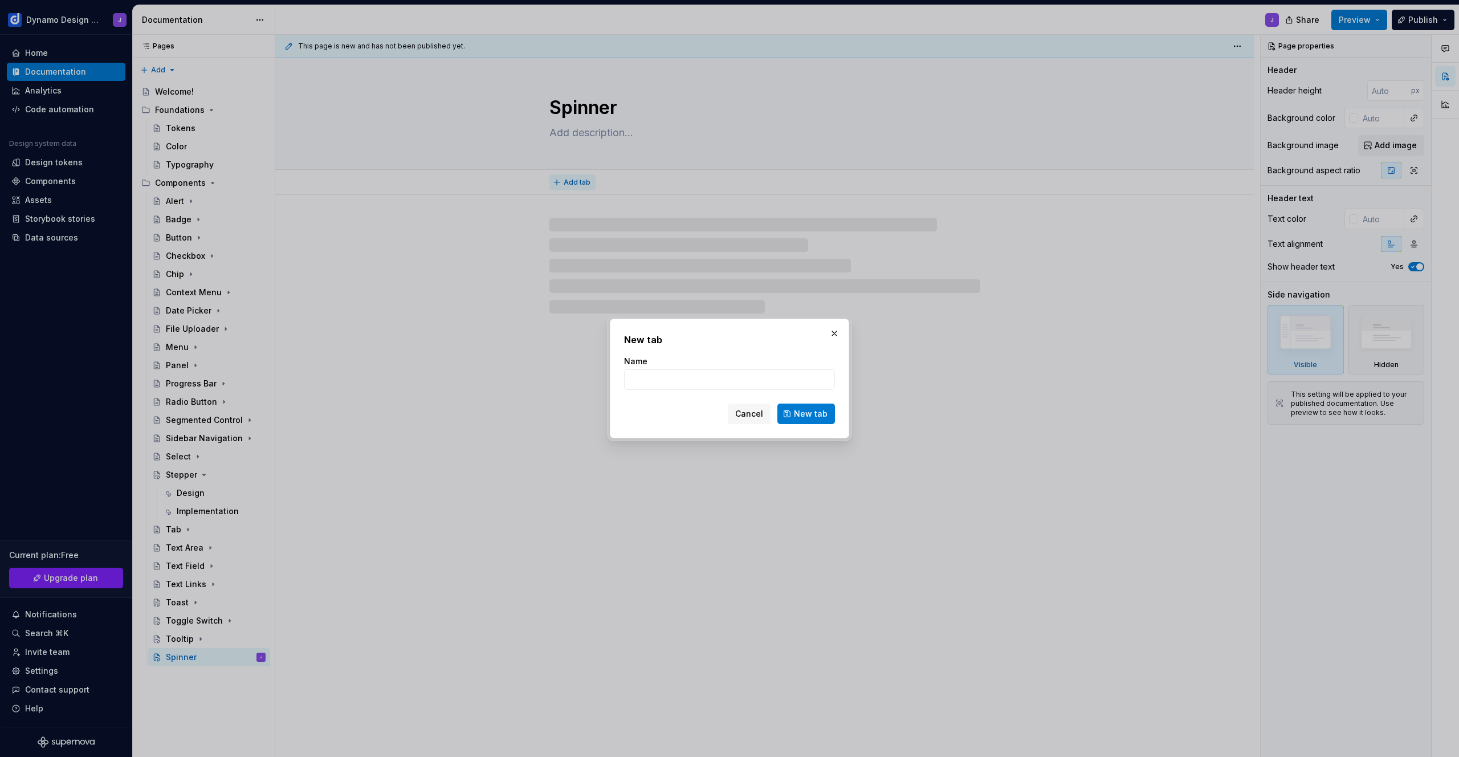
type textarea "*"
type input "Design"
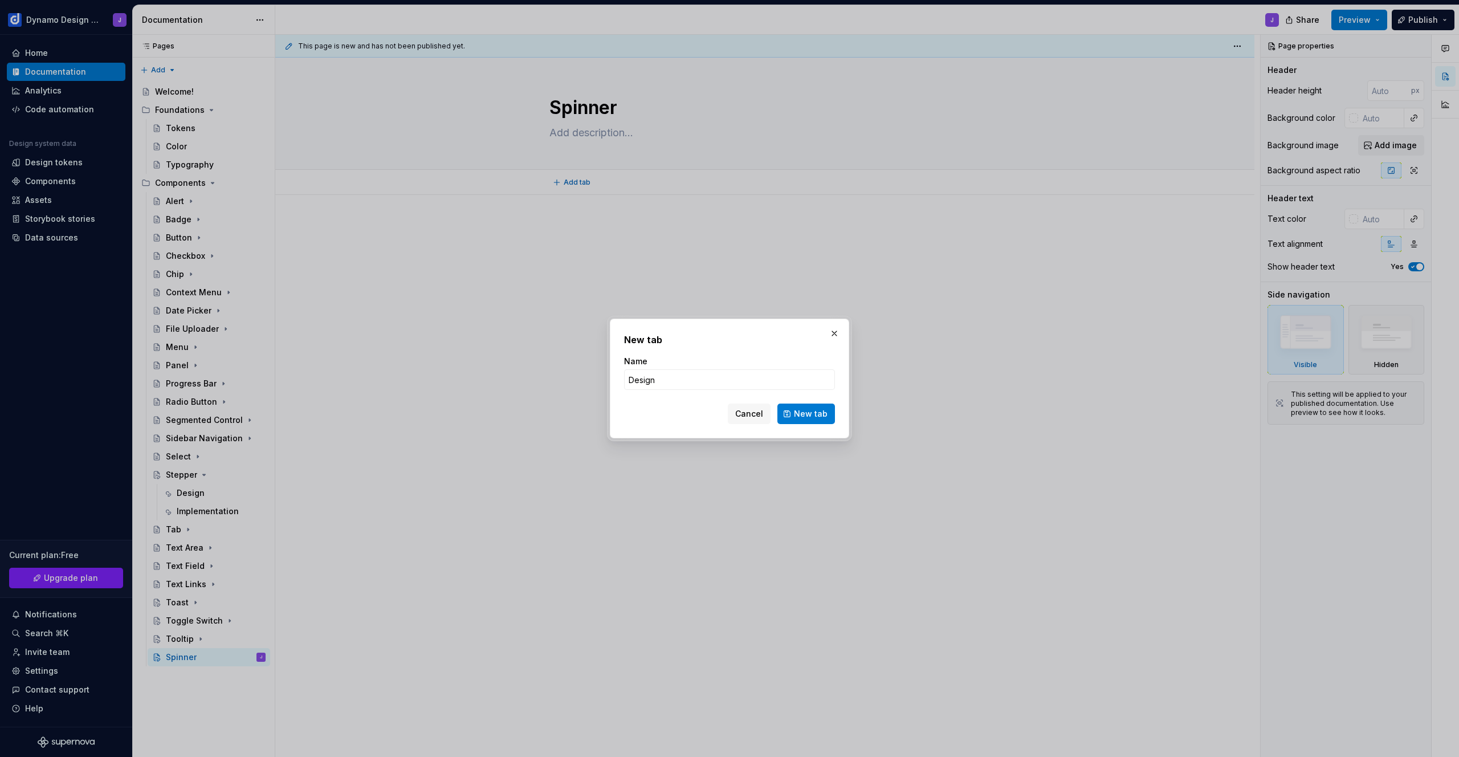
click at [818, 413] on span "New tab" at bounding box center [811, 413] width 34 height 11
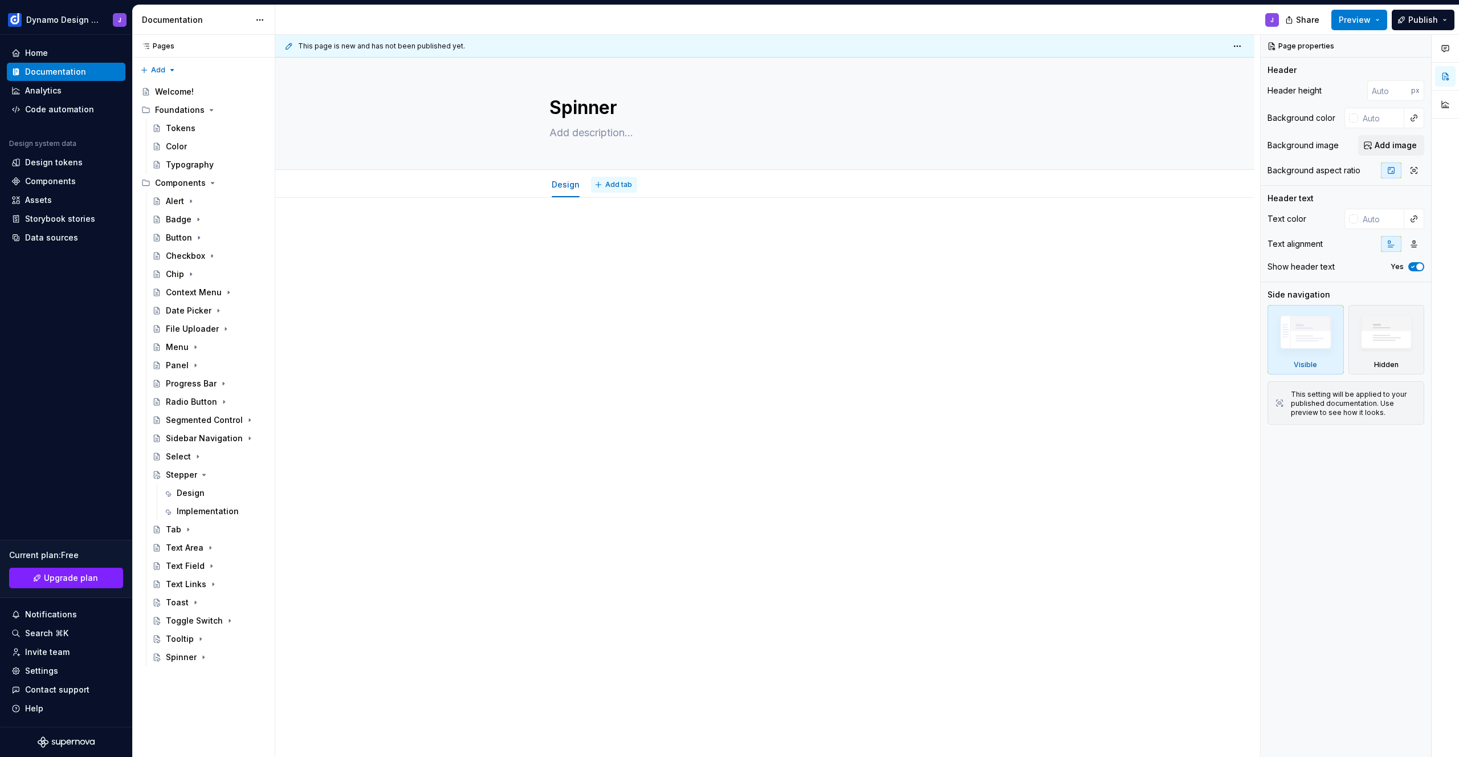
click at [619, 184] on span "Add tab" at bounding box center [618, 184] width 27 height 9
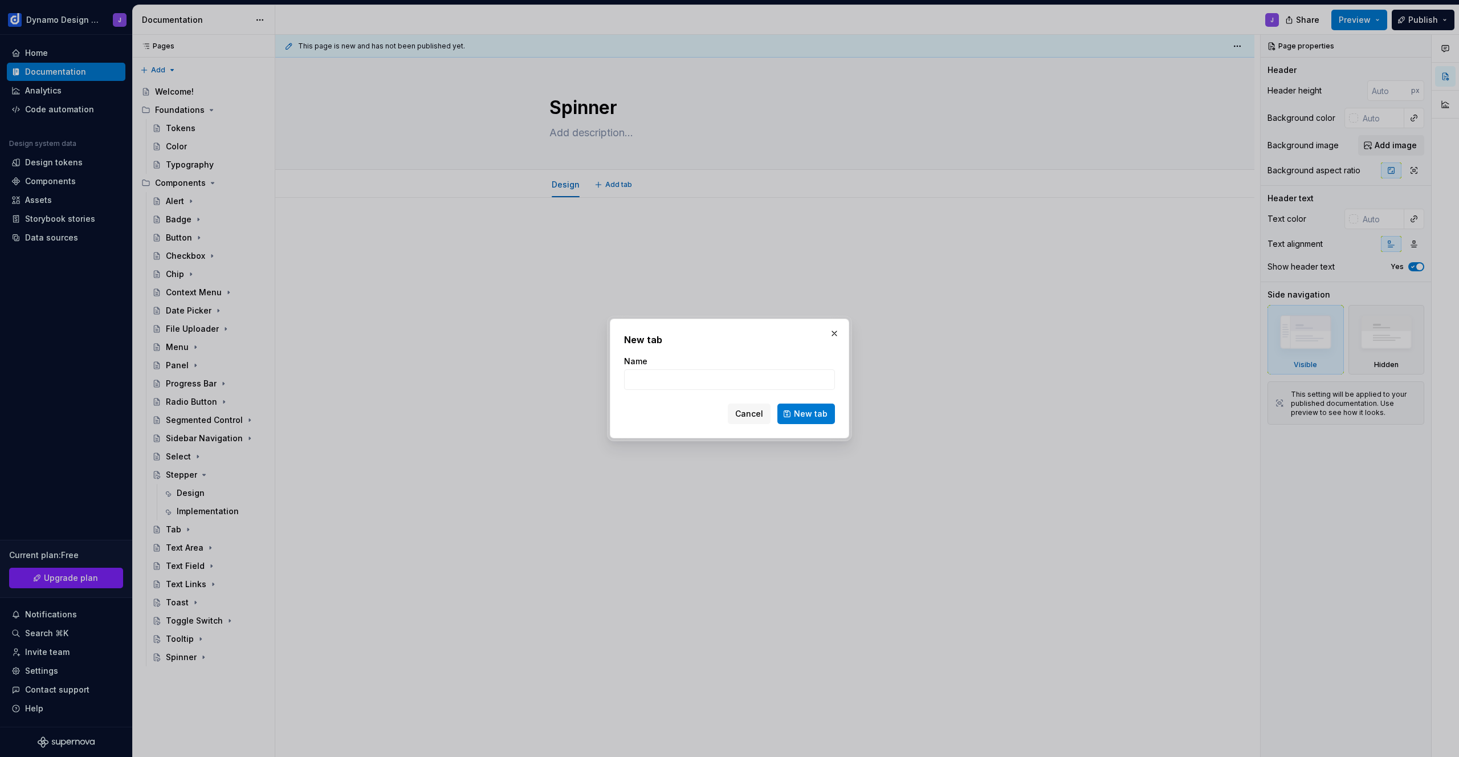
type textarea "*"
type input "Im"
type textarea "*"
type input "Implementation"
click at [802, 414] on span "New tab" at bounding box center [811, 413] width 34 height 11
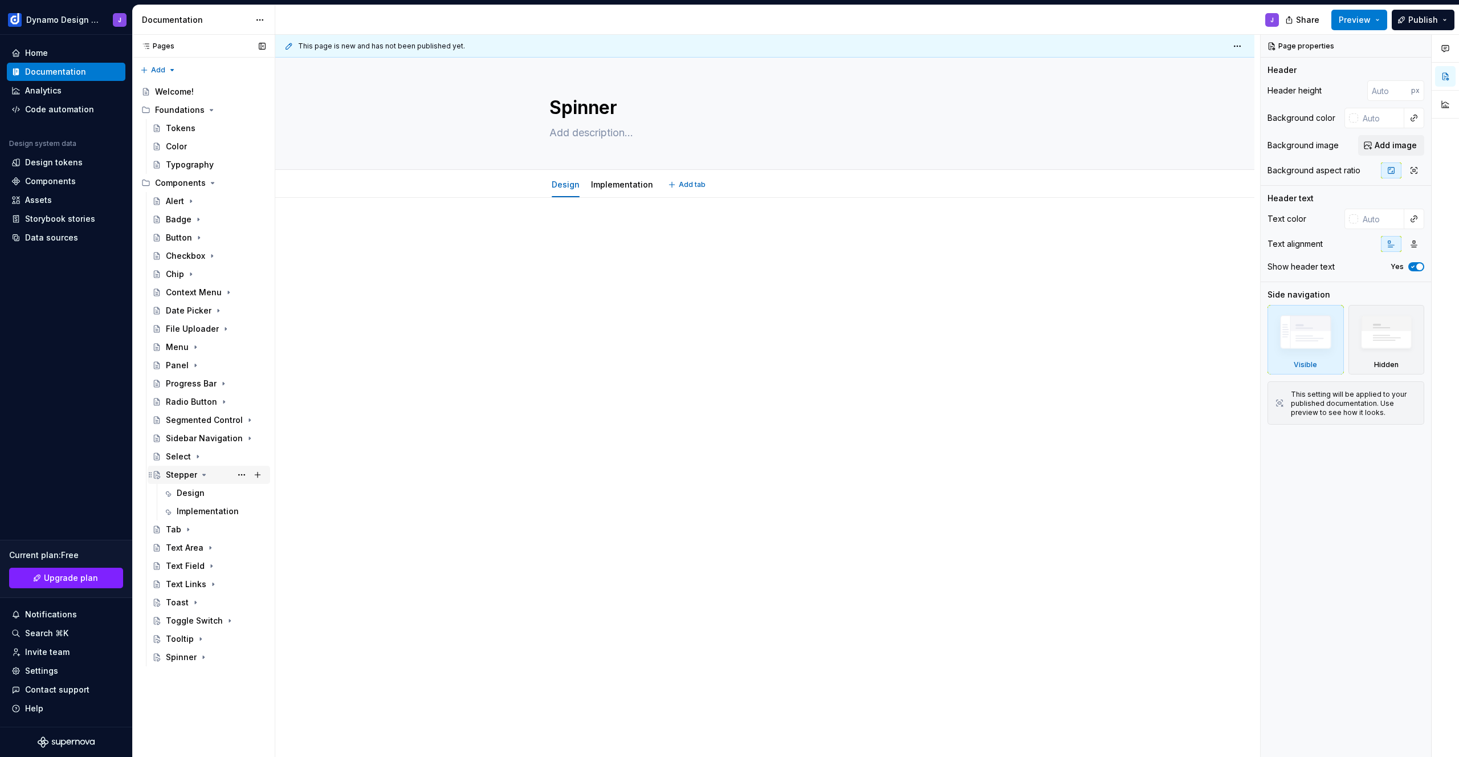
click at [203, 474] on icon "Page tree" at bounding box center [204, 474] width 3 height 1
click at [194, 496] on div "Design" at bounding box center [191, 492] width 28 height 11
click at [1372, 13] on button "Preview" at bounding box center [1360, 20] width 56 height 21
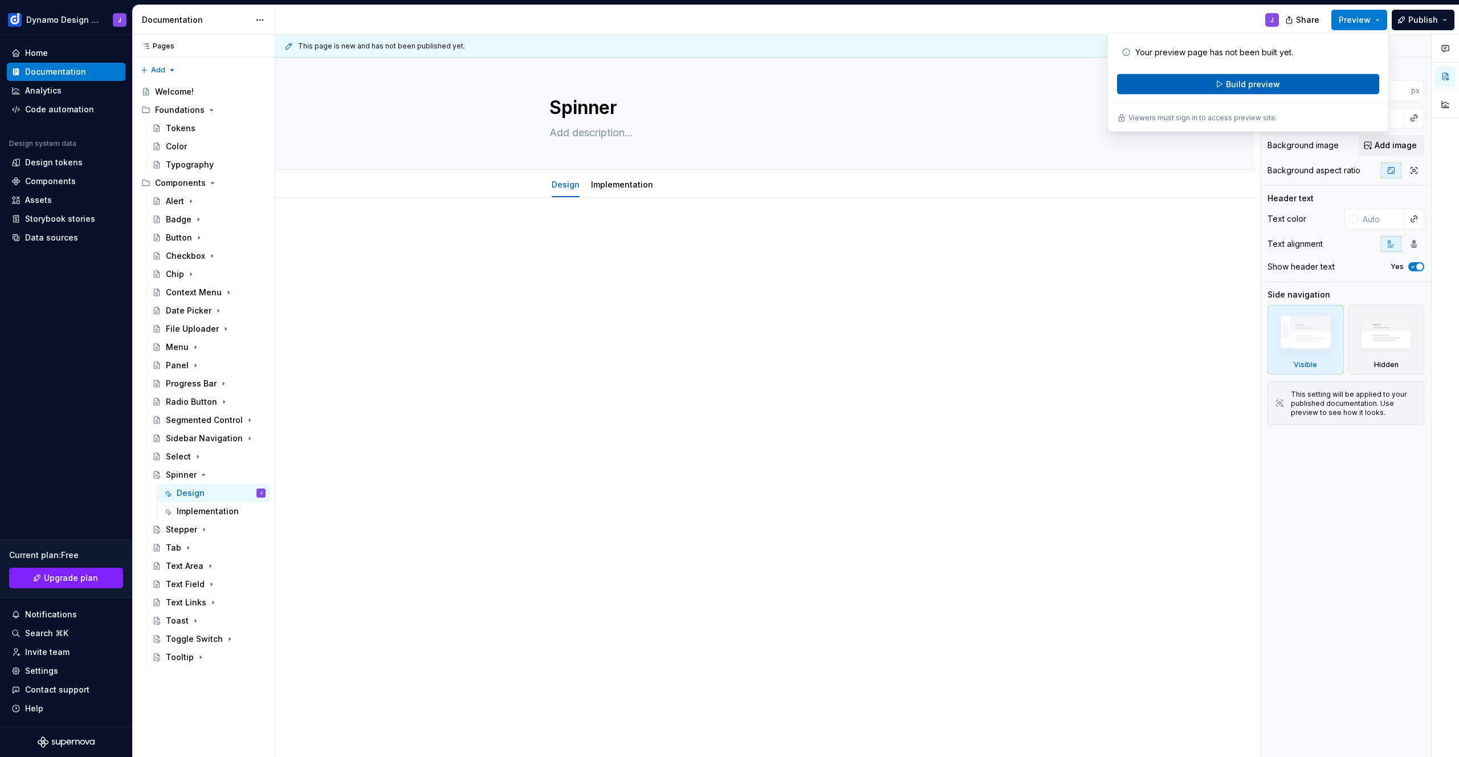
click at [1275, 83] on span "Build preview" at bounding box center [1253, 84] width 54 height 11
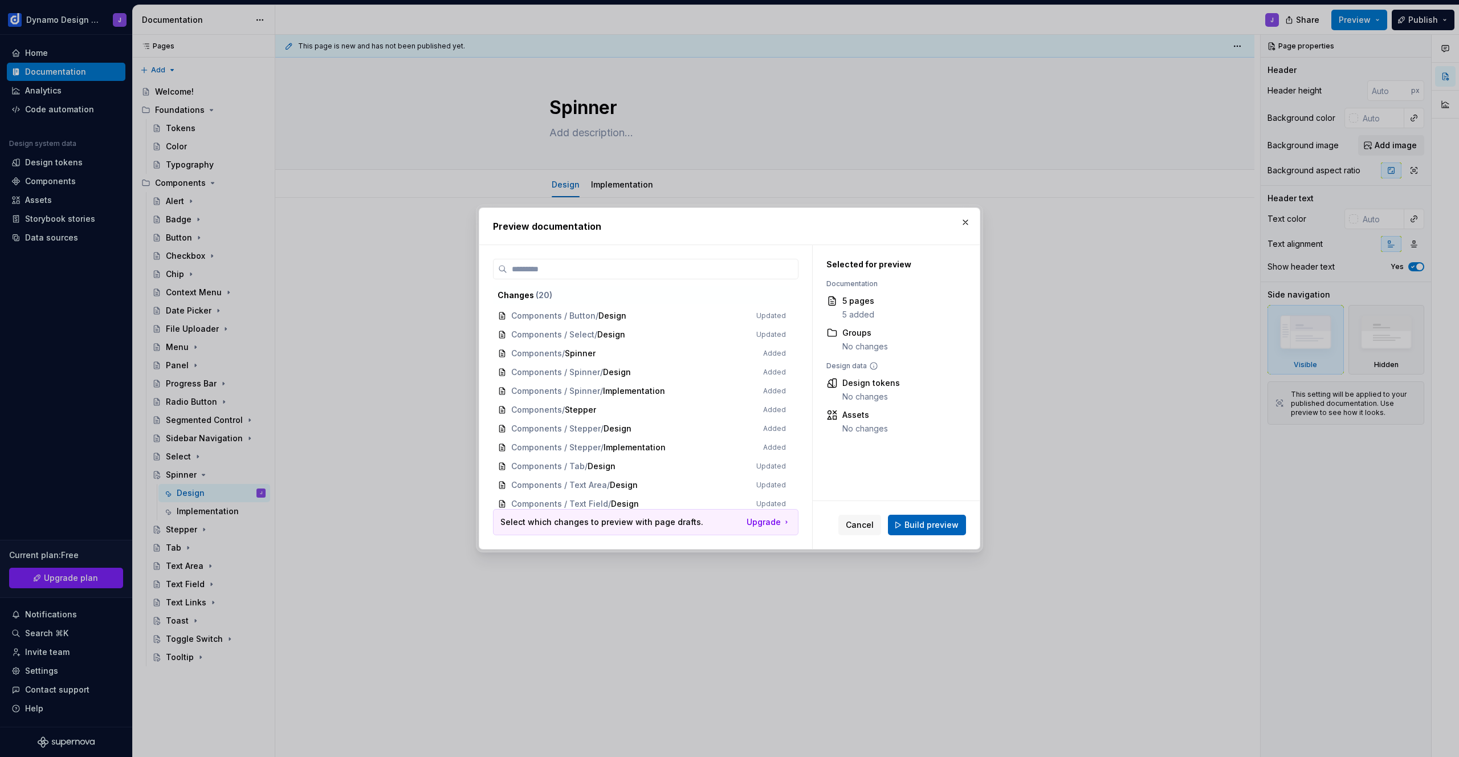
click at [933, 527] on span "Build preview" at bounding box center [932, 524] width 54 height 11
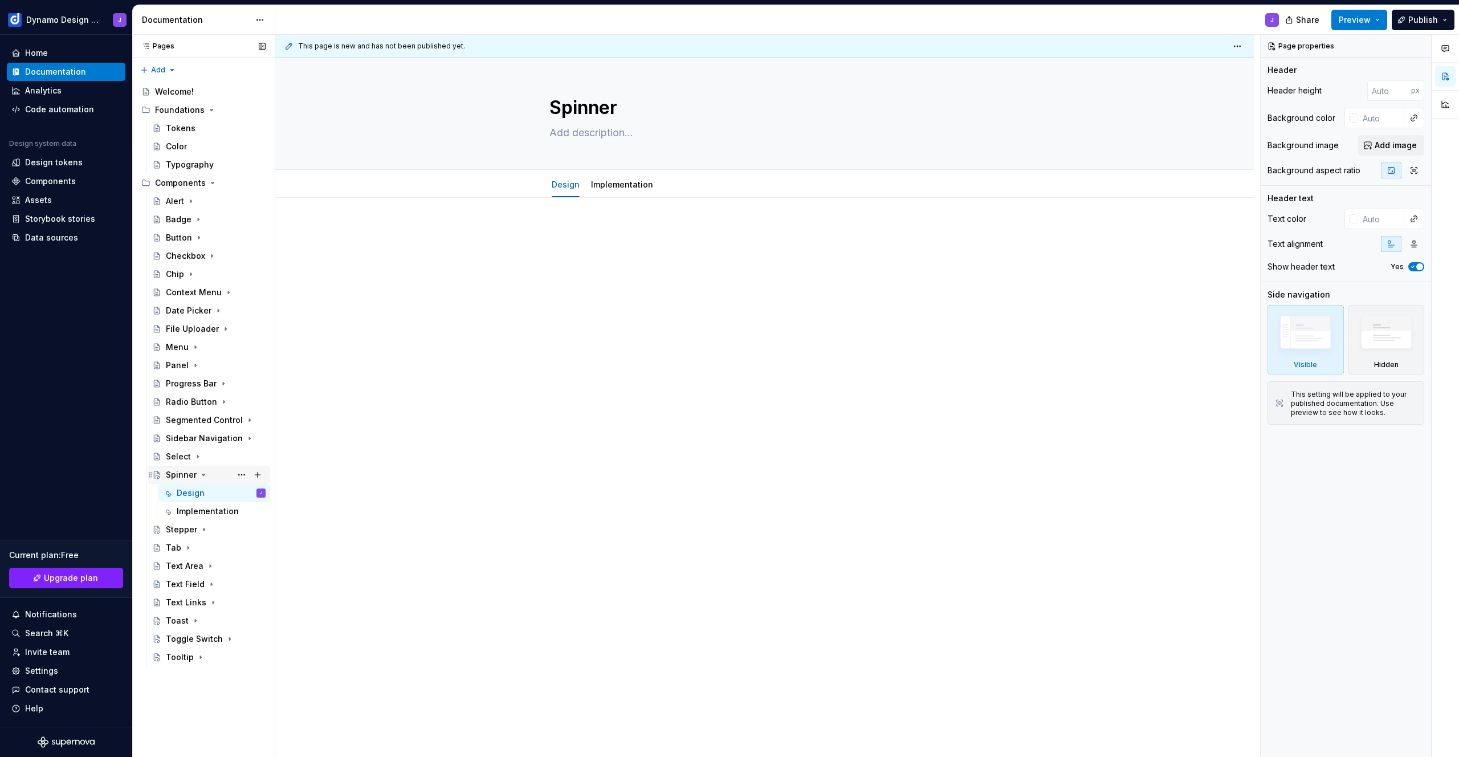
click at [200, 474] on icon "Page tree" at bounding box center [203, 474] width 9 height 9
click at [176, 473] on div "Spinner" at bounding box center [181, 474] width 31 height 11
click at [594, 135] on textarea at bounding box center [762, 133] width 431 height 18
paste textarea "A spinner is a loading indicator that displays continuous motion to signal an o…"
type textarea "*"
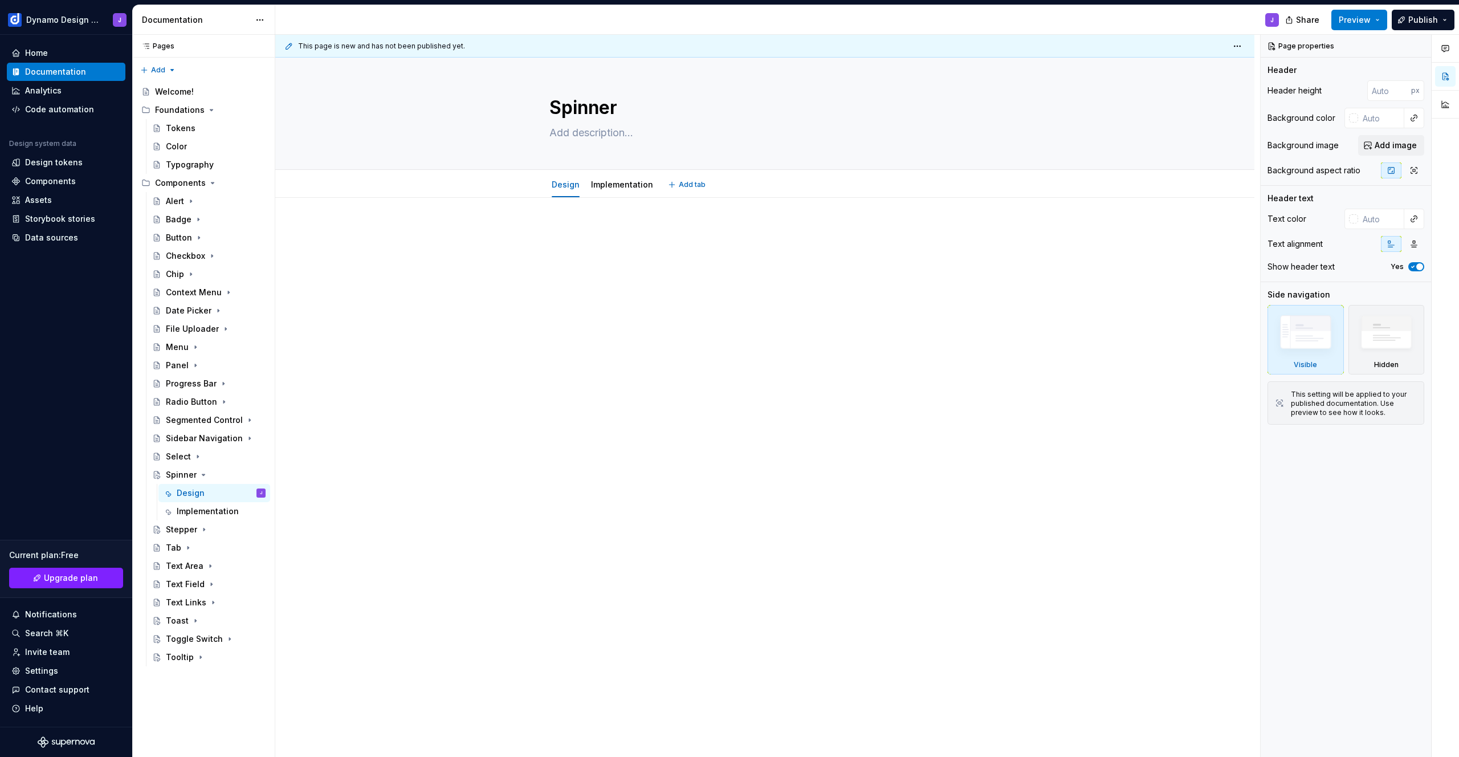
type textarea "A spinner is a loading indicator that displays continuous motion to signal an o…"
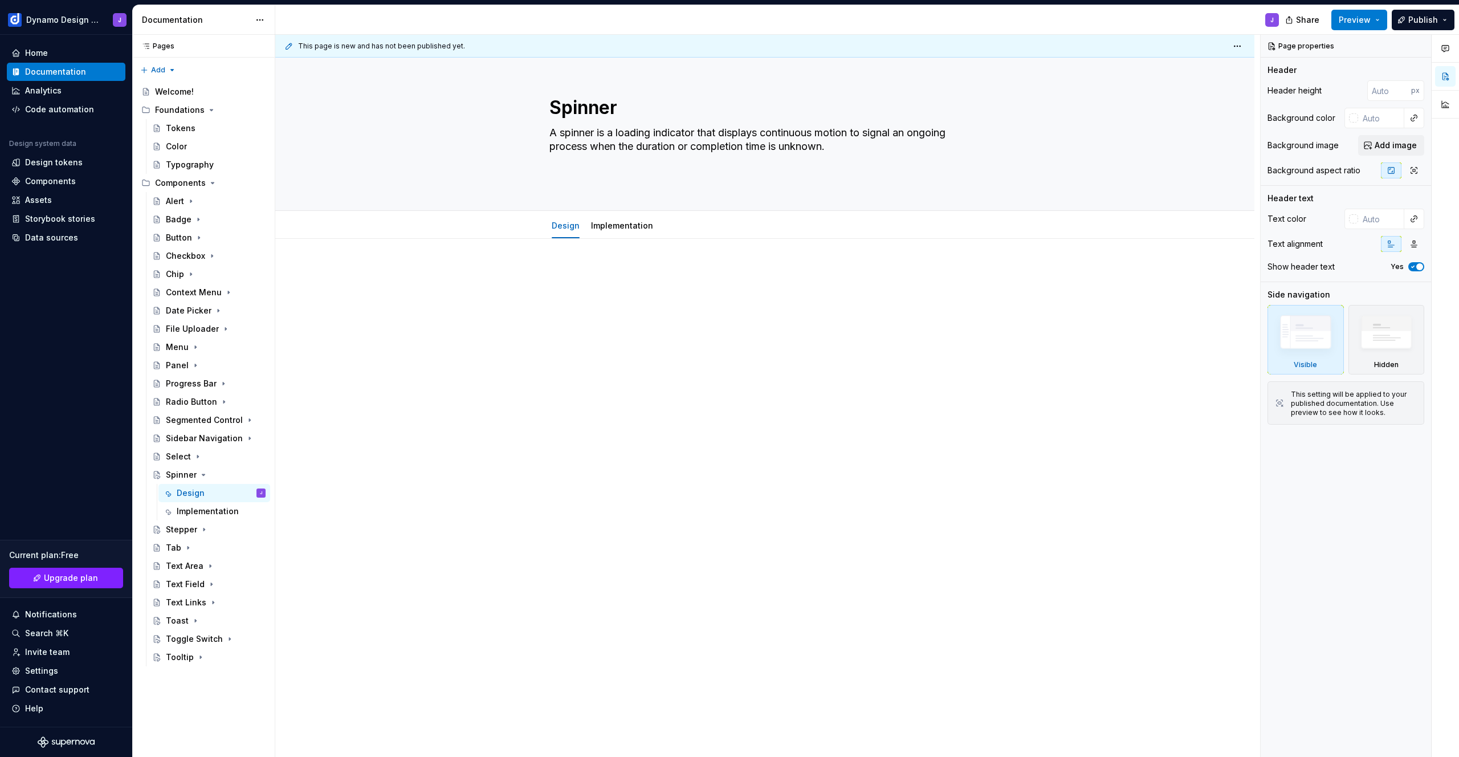
type textarea "*"
type textarea "A spinner is a loading indicator that displays continuous motion to signal an o…"
type textarea "*"
type textarea "A spinner is a loading indicator that displays continuous motion to signal an o…"
type textarea "*"
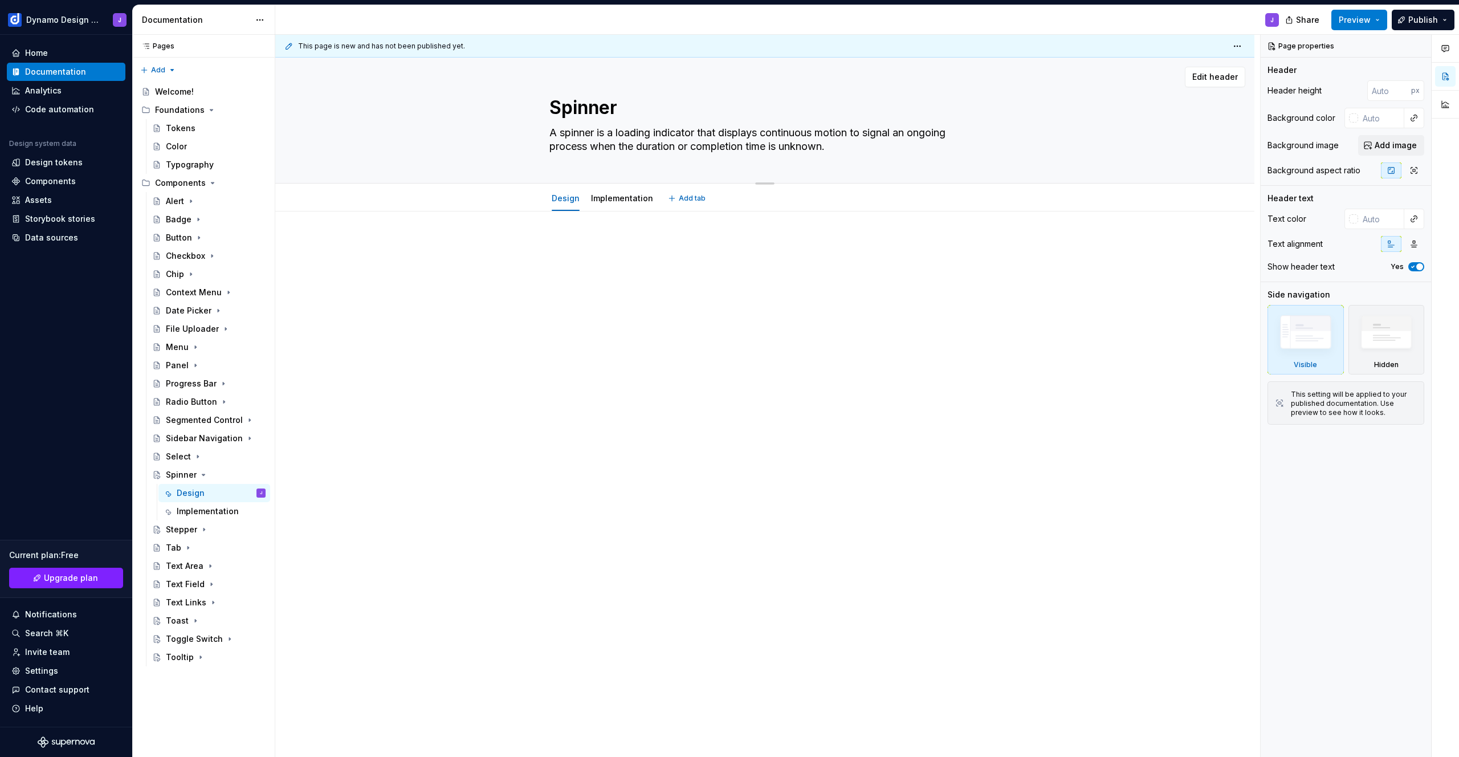
type textarea "A spinner is a loading indicator that displays continuous motion to signal an o…"
click at [561, 170] on div "Spinner A spinner is a loading indicator that displays continuous motion to sig…" at bounding box center [765, 120] width 431 height 125
click at [612, 281] on div at bounding box center [765, 260] width 431 height 43
click at [178, 662] on div "Tooltip" at bounding box center [180, 657] width 28 height 11
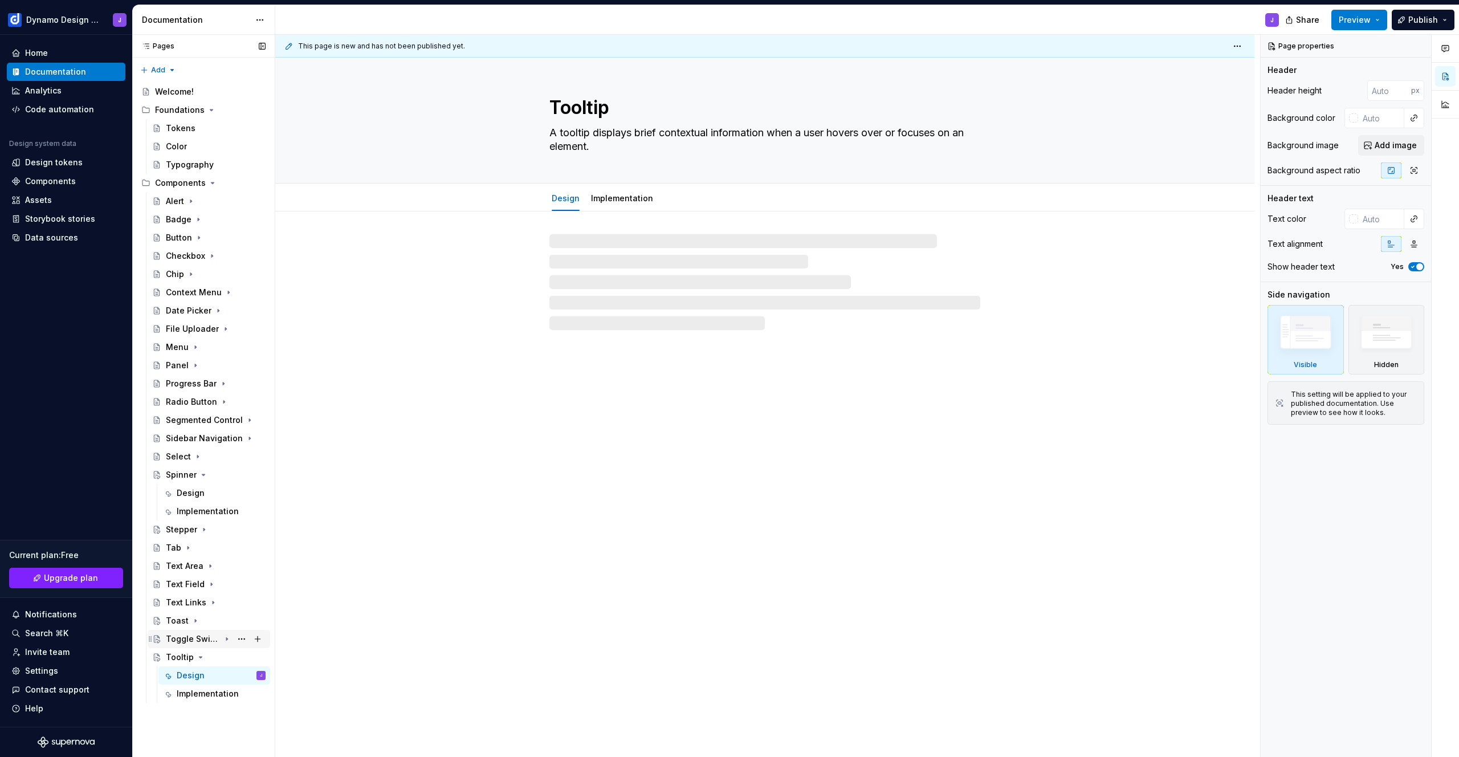
click at [187, 641] on div "Toggle Switch" at bounding box center [193, 638] width 54 height 11
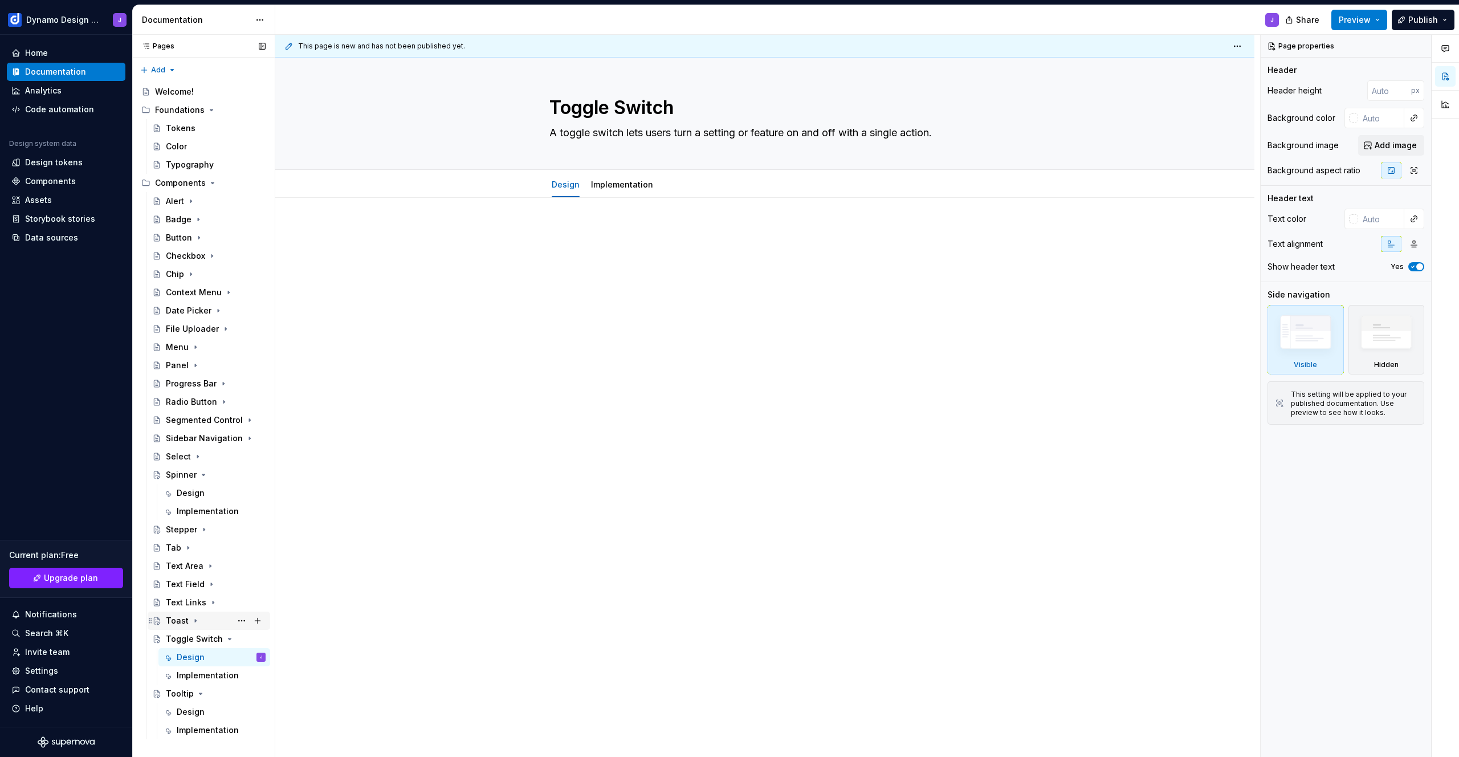
click at [178, 620] on div "Toast" at bounding box center [177, 620] width 23 height 11
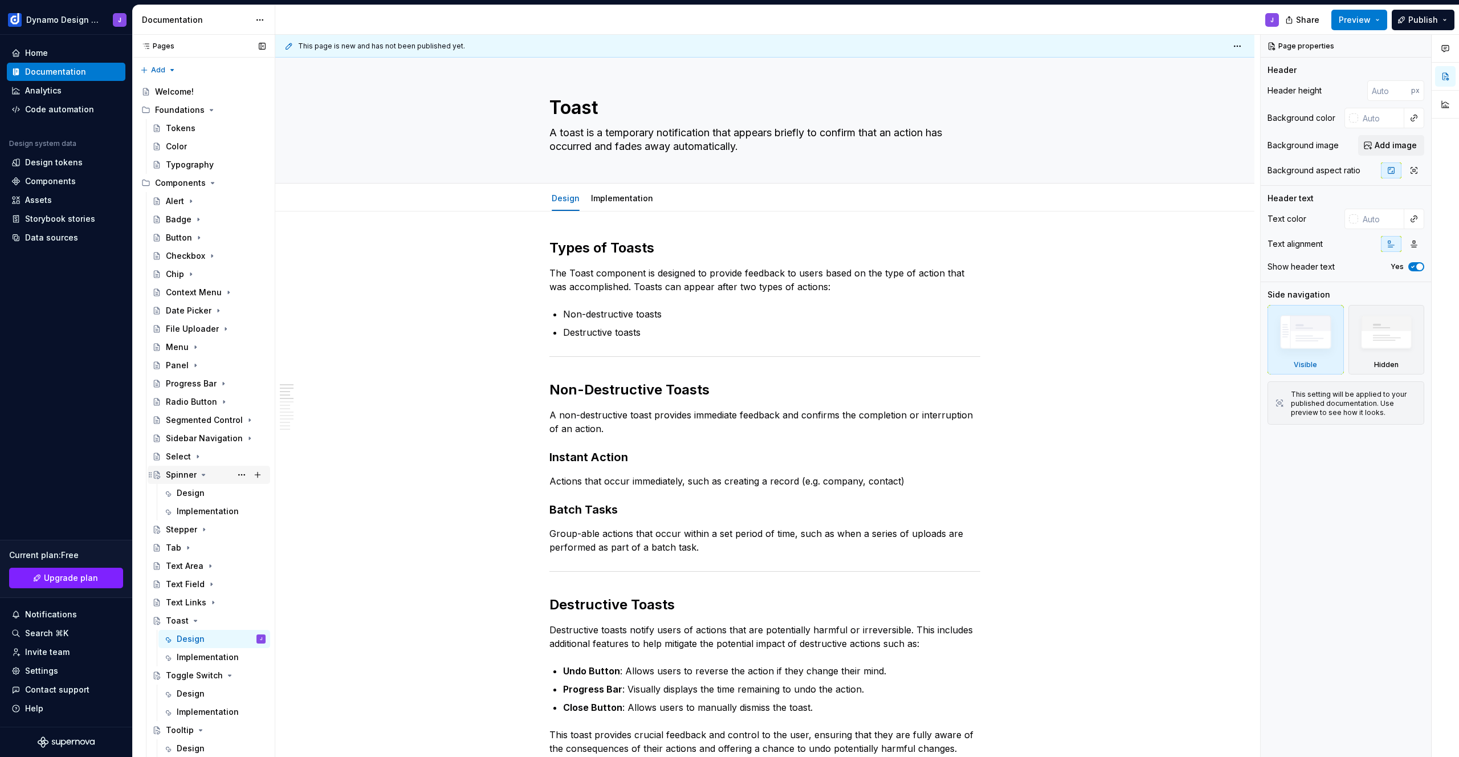
click at [201, 473] on icon "Page tree" at bounding box center [203, 474] width 9 height 9
click at [192, 585] on icon "Page tree" at bounding box center [195, 584] width 9 height 9
click at [227, 601] on icon "Page tree" at bounding box center [226, 602] width 9 height 9
click at [198, 617] on icon "Page tree" at bounding box center [200, 620] width 9 height 9
click at [180, 477] on div "Spinner" at bounding box center [181, 474] width 31 height 11
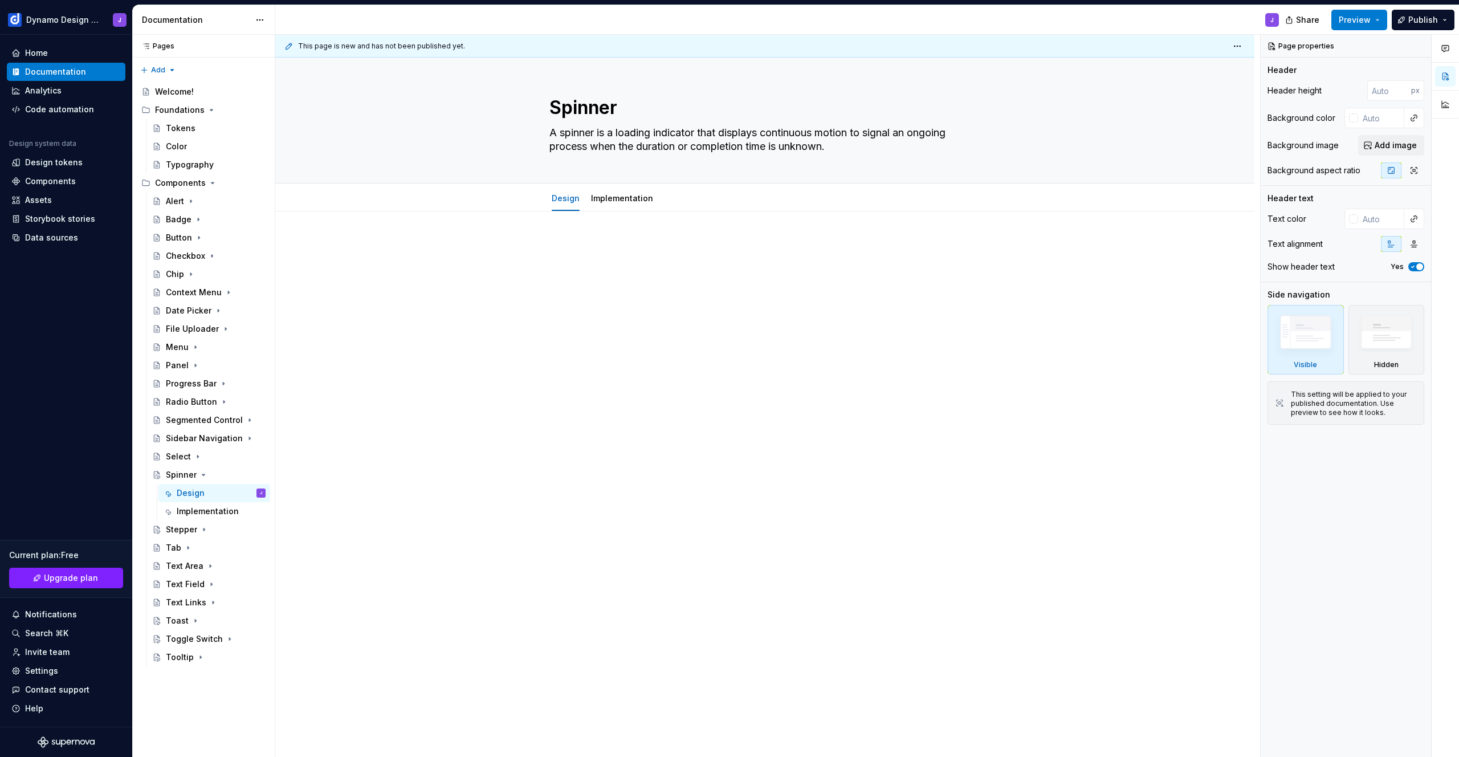
click at [576, 240] on p at bounding box center [765, 246] width 431 height 14
type textarea "*"
